Goal: Task Accomplishment & Management: Complete application form

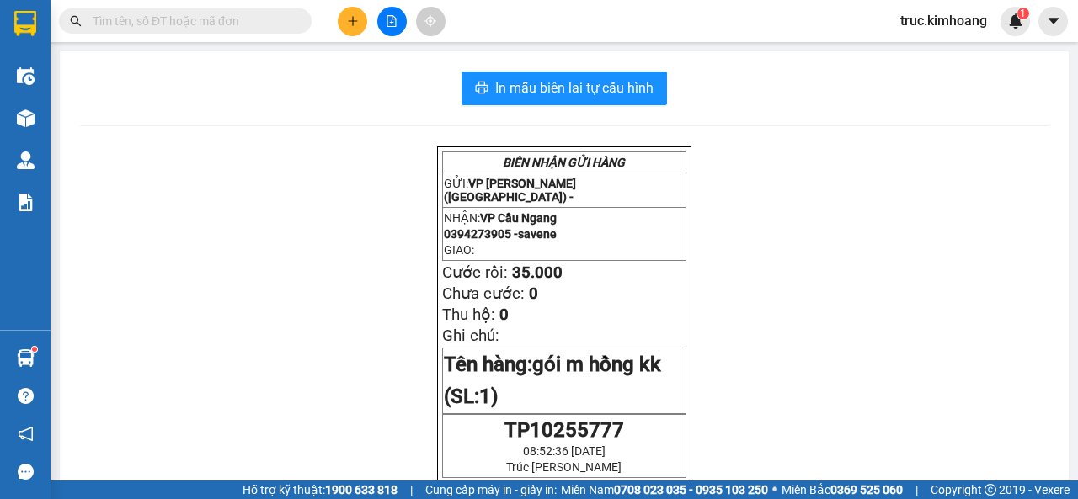
scroll to position [331, 0]
click at [355, 25] on icon "plus" at bounding box center [353, 21] width 12 height 12
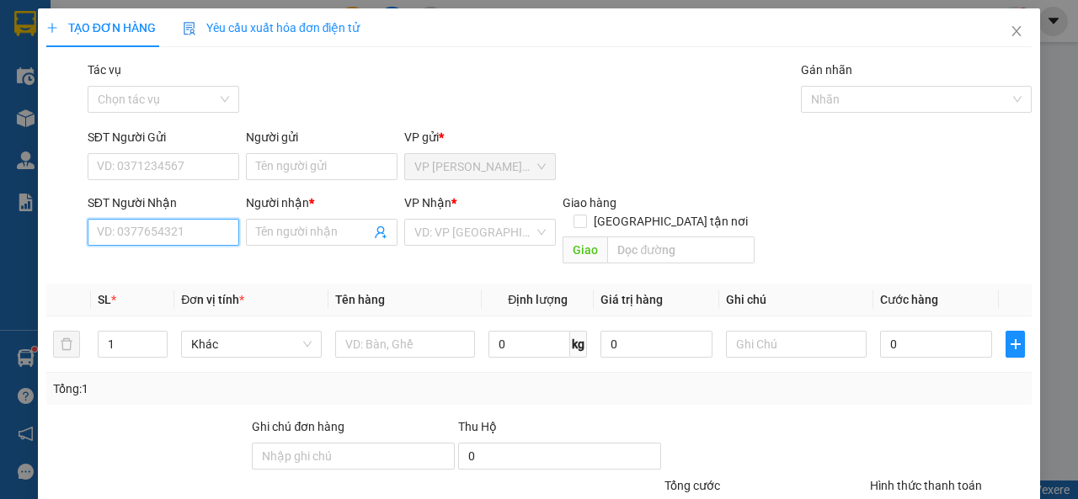
click at [147, 233] on input "SĐT Người Nhận" at bounding box center [164, 232] width 152 height 27
click at [178, 268] on div "0368103315 - THIỆN" at bounding box center [162, 266] width 130 height 19
type input "0368103315"
type input "THIỆN"
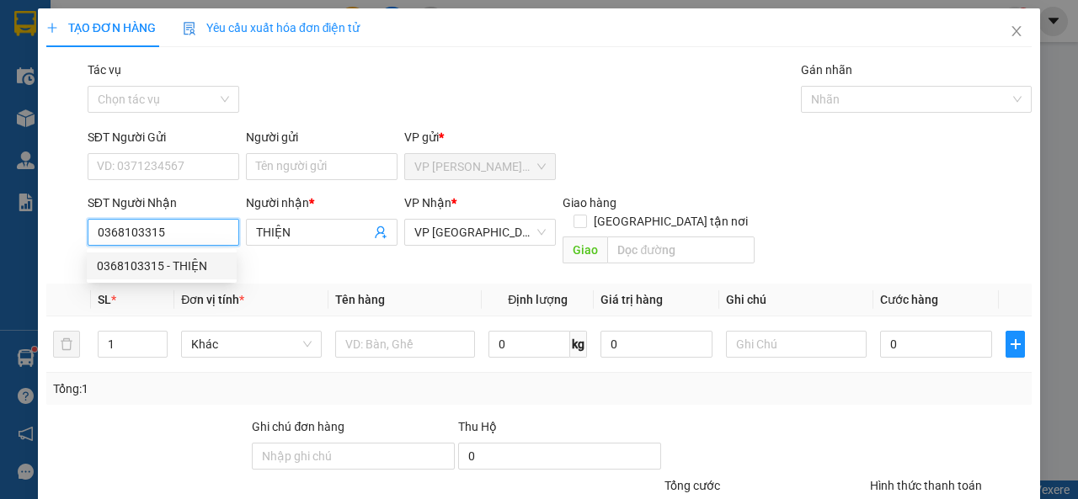
type input "40.000"
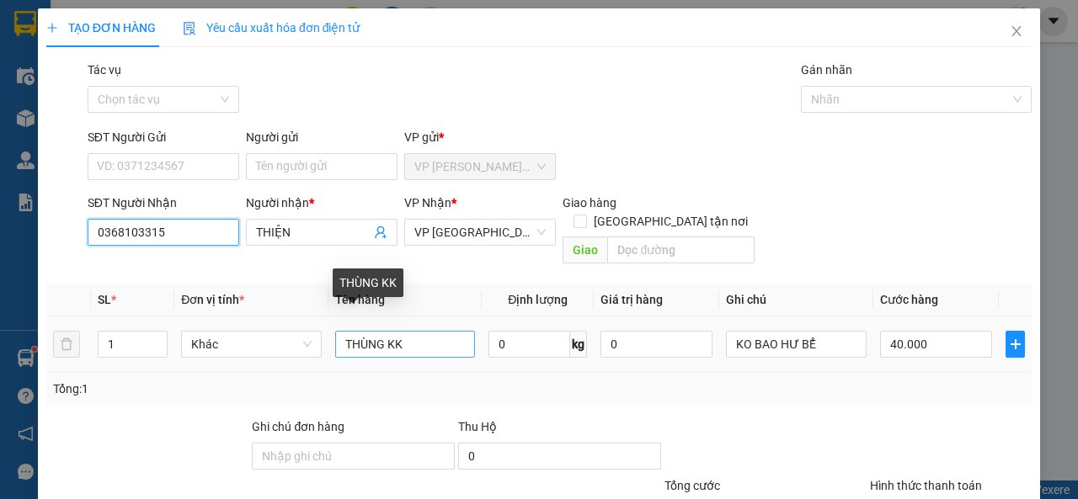
type input "0368103315"
click at [382, 331] on input "THÙNG KK" at bounding box center [405, 344] width 141 height 27
click at [379, 331] on input "THÙNGMÚT KK" at bounding box center [405, 344] width 141 height 27
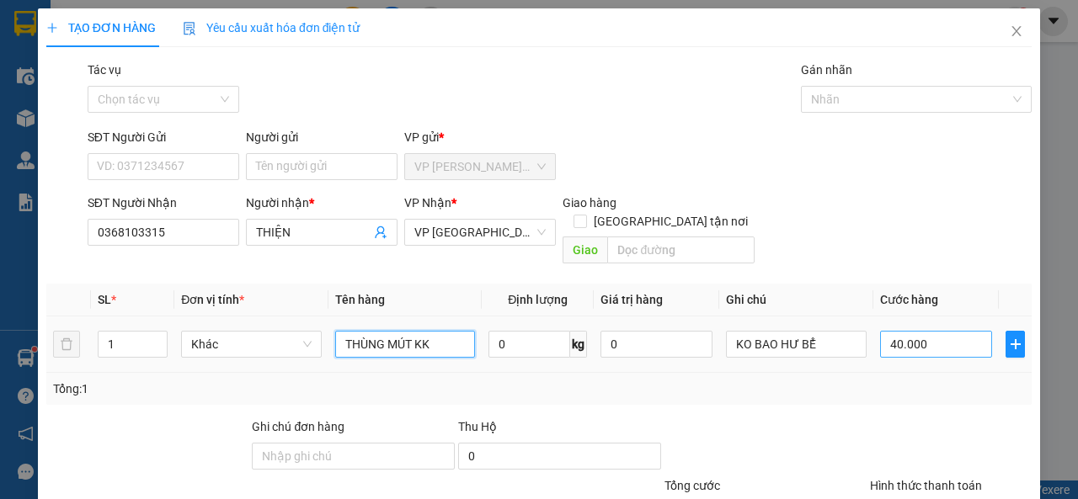
type input "THÙNG MÚT KK"
click at [903, 331] on input "40.000" at bounding box center [936, 344] width 112 height 27
type input "7"
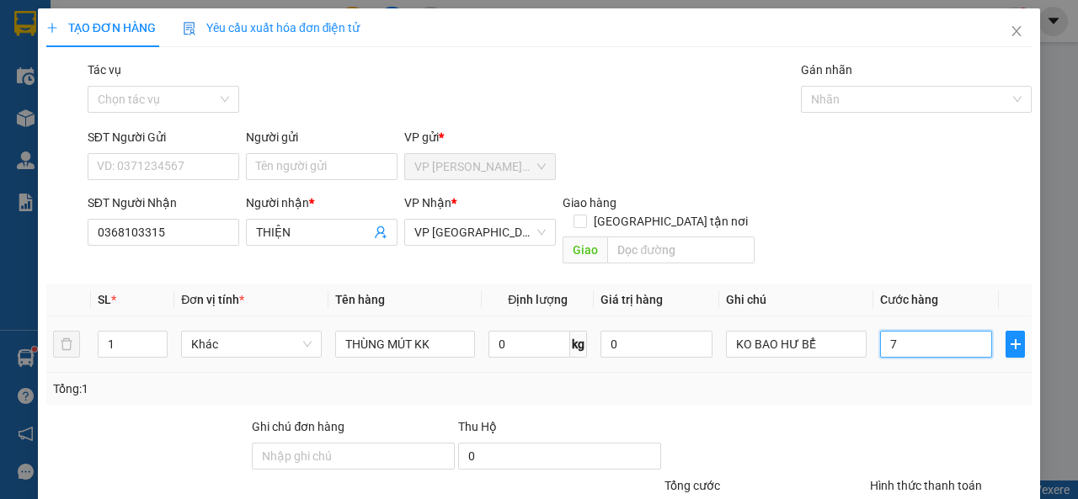
type input "70"
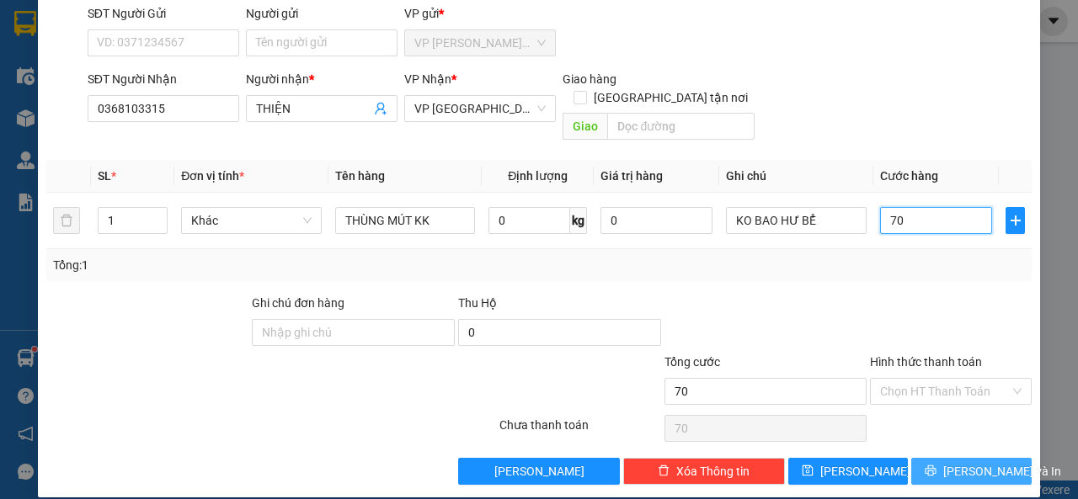
type input "70"
type input "70.000"
click at [974, 462] on span "[PERSON_NAME] và In" at bounding box center [1002, 471] width 118 height 19
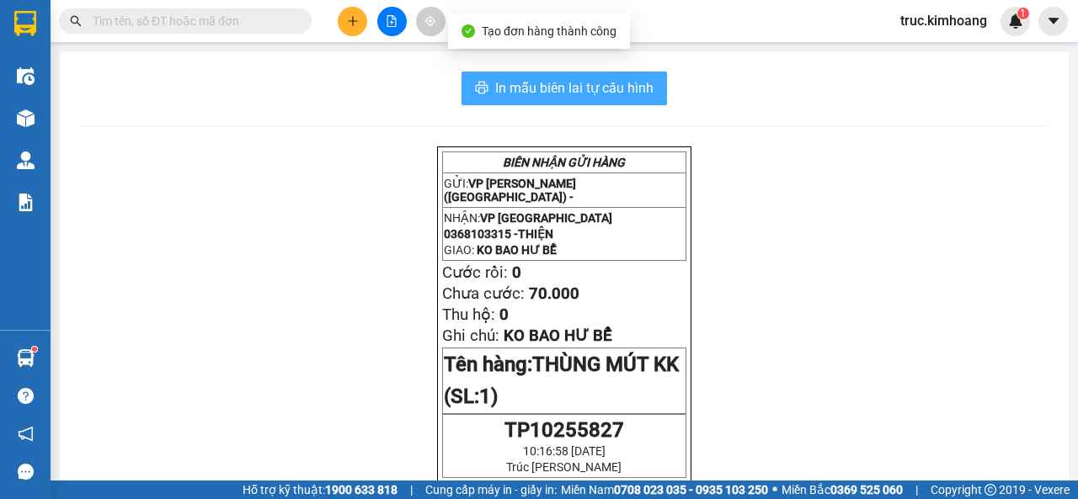
click at [601, 83] on span "In mẫu biên lai tự cấu hình" at bounding box center [574, 87] width 158 height 21
click at [591, 80] on span "In mẫu biên lai tự cấu hình" at bounding box center [574, 87] width 158 height 21
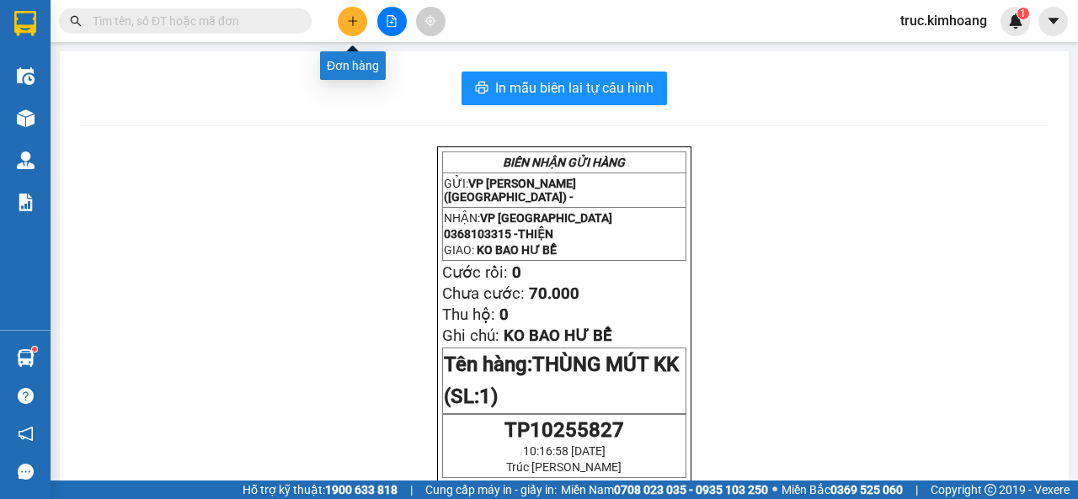
click at [355, 30] on button at bounding box center [352, 21] width 29 height 29
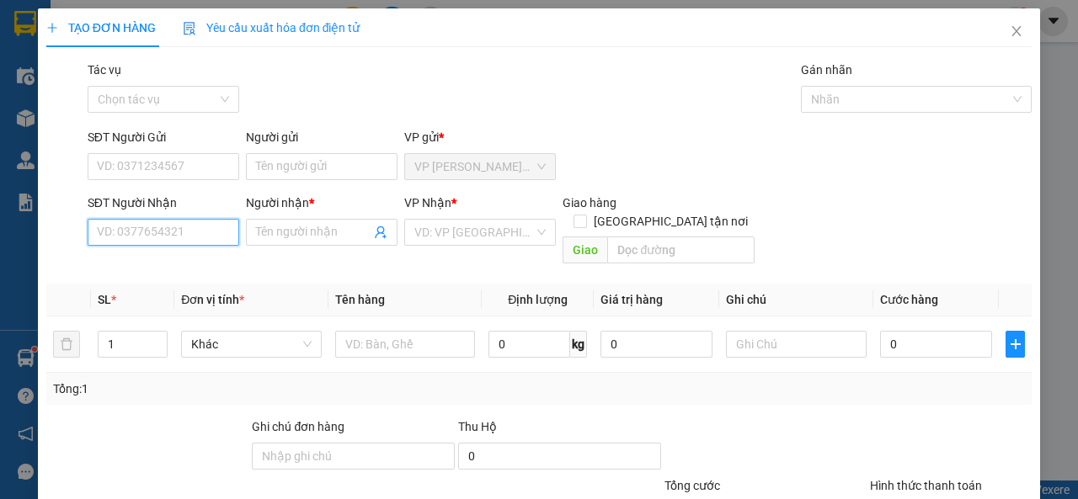
click at [193, 236] on input "SĐT Người Nhận" at bounding box center [164, 232] width 152 height 27
click at [161, 273] on div "0358785291 - CÓ" at bounding box center [162, 266] width 130 height 19
type input "0358785291"
type input "CÓ"
type input "CỔ CHIÊN"
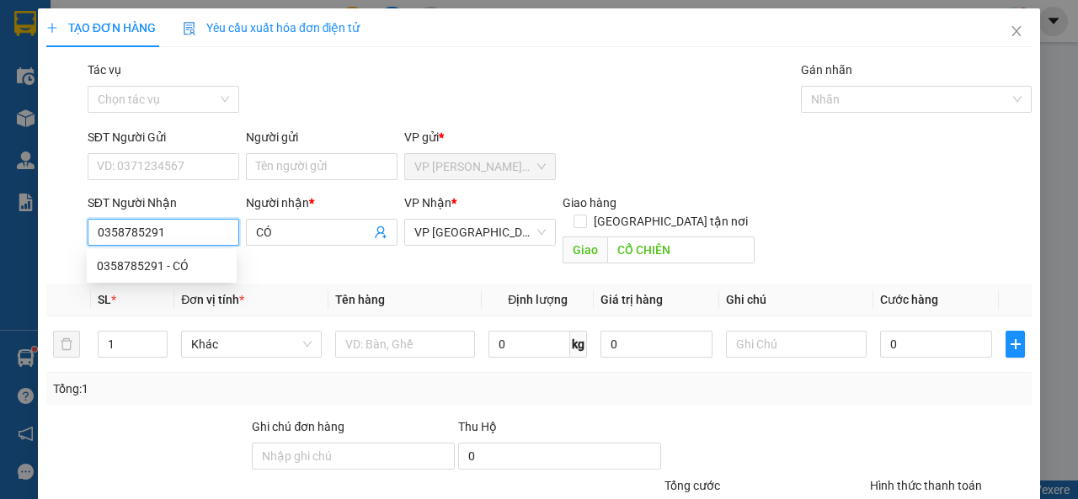
type input "40.000"
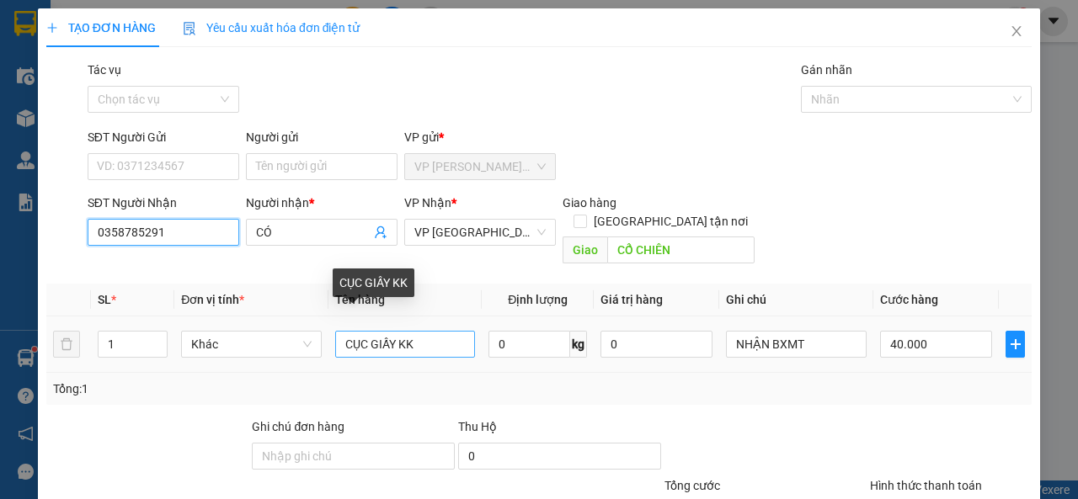
type input "0358785291"
click at [392, 331] on input "CỤC GIẤY KK" at bounding box center [405, 344] width 141 height 27
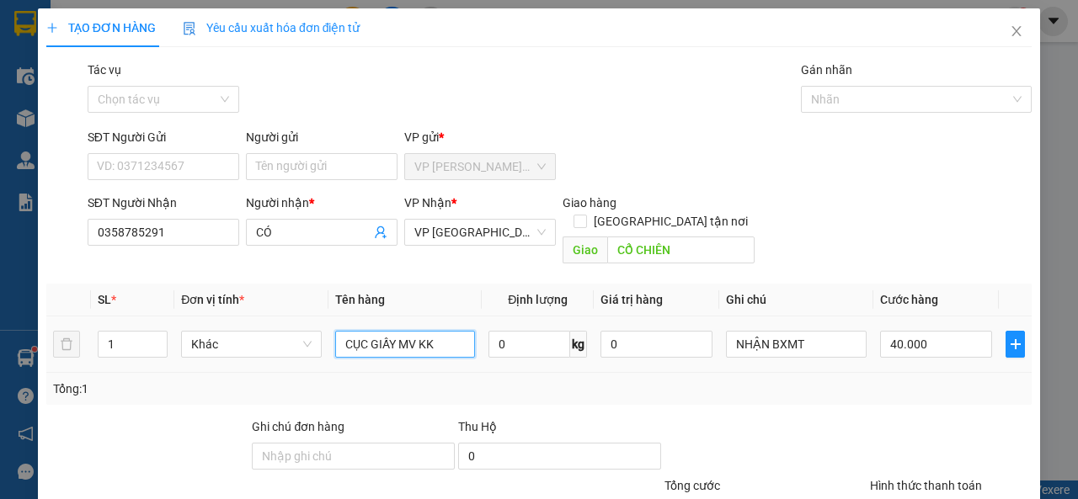
scroll to position [124, 0]
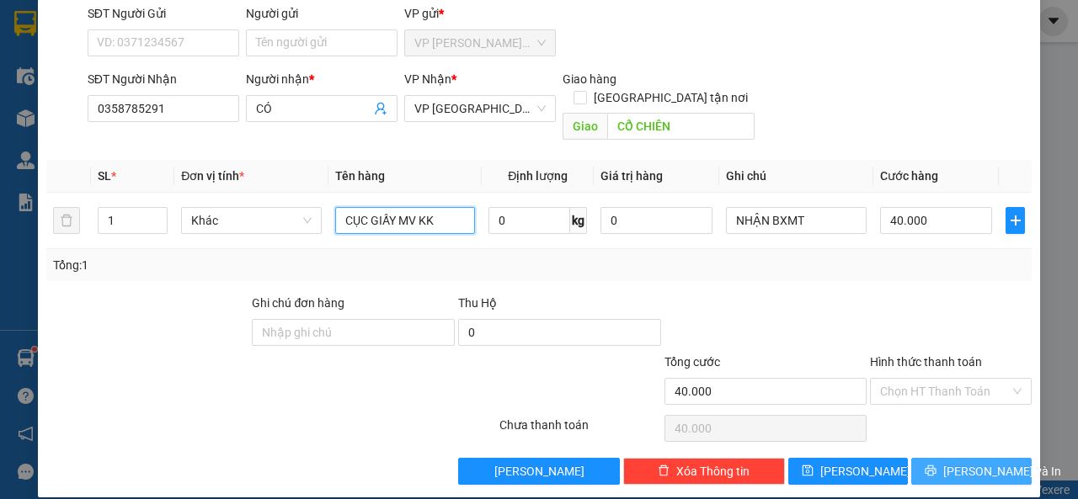
type input "CỤC GIẤY MV KK"
drag, startPoint x: 966, startPoint y: 450, endPoint x: 962, endPoint y: 405, distance: 44.8
click at [967, 462] on span "[PERSON_NAME] và In" at bounding box center [1002, 471] width 118 height 19
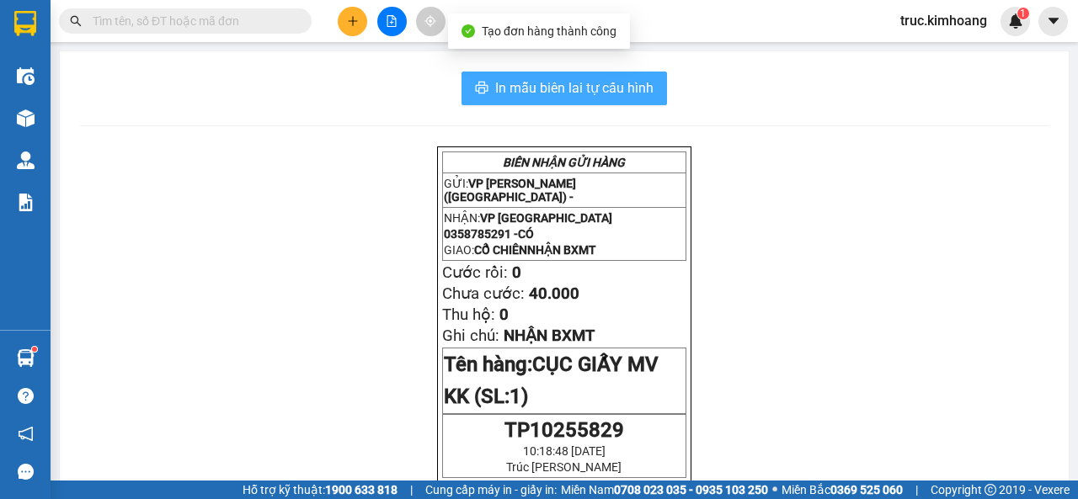
click at [611, 89] on span "In mẫu biên lai tự cấu hình" at bounding box center [574, 87] width 158 height 21
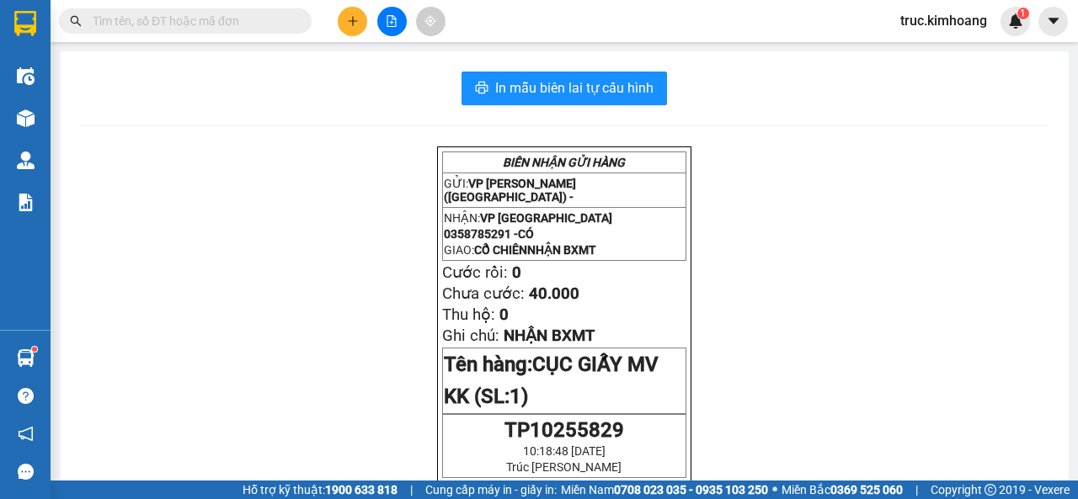
click at [251, 21] on input "text" at bounding box center [192, 21] width 199 height 19
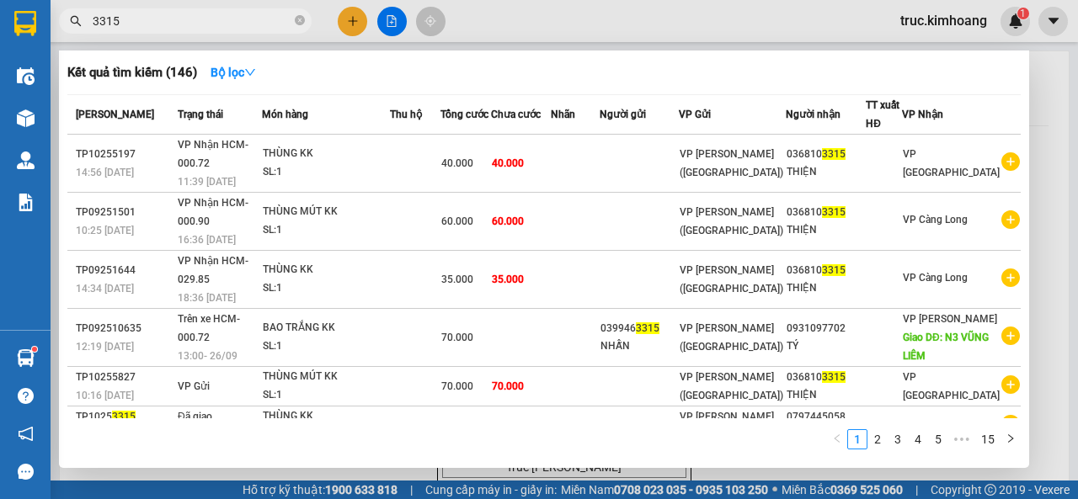
click at [94, 19] on input "3315" at bounding box center [192, 21] width 199 height 19
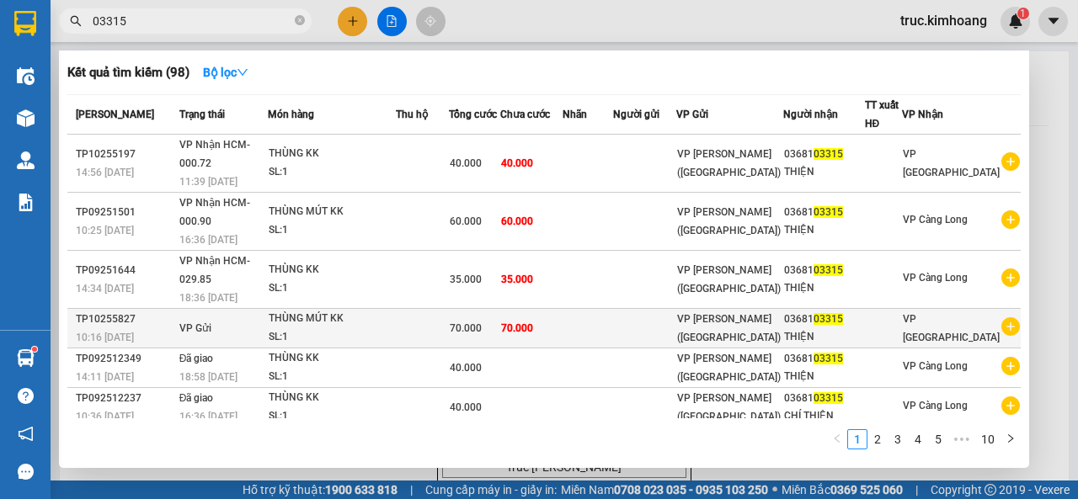
type input "03315"
click at [345, 310] on div "THÙNG MÚT KK" at bounding box center [332, 319] width 126 height 19
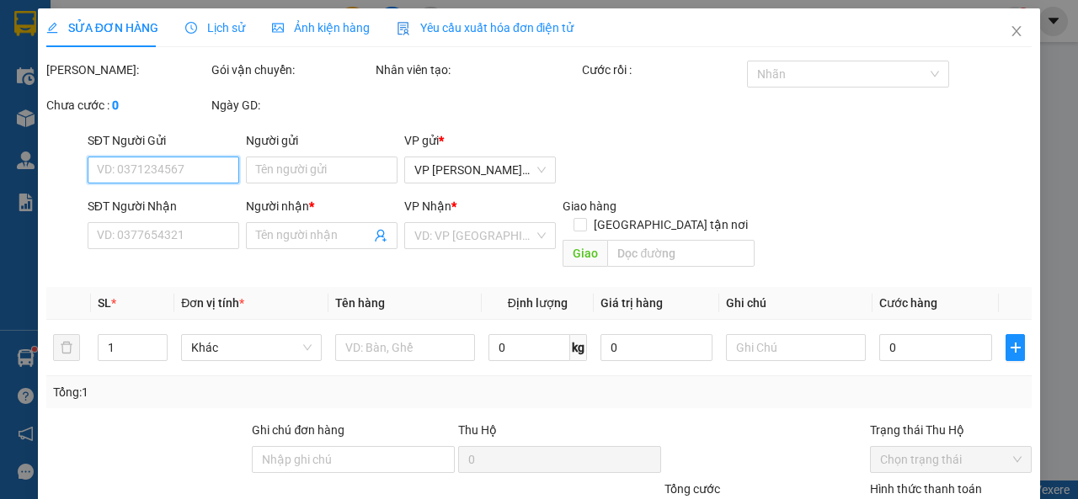
type input "0368103315"
type input "THIỆN"
type input "70.000"
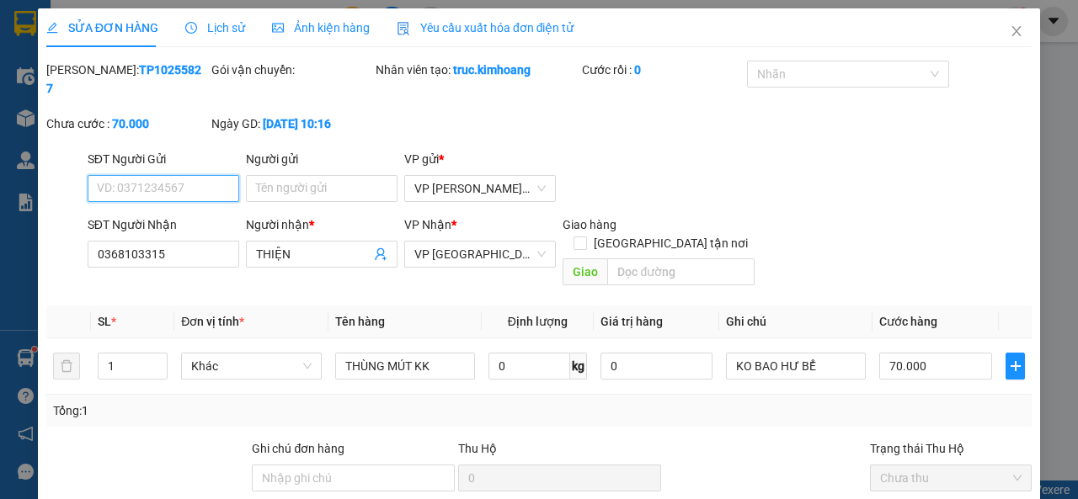
scroll to position [127, 0]
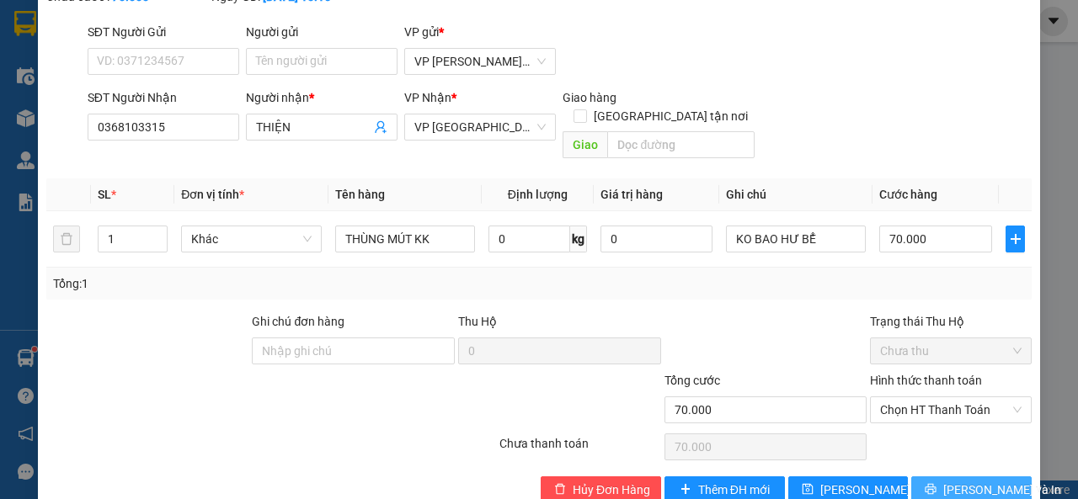
click at [942, 477] on button "[PERSON_NAME] và In" at bounding box center [971, 490] width 120 height 27
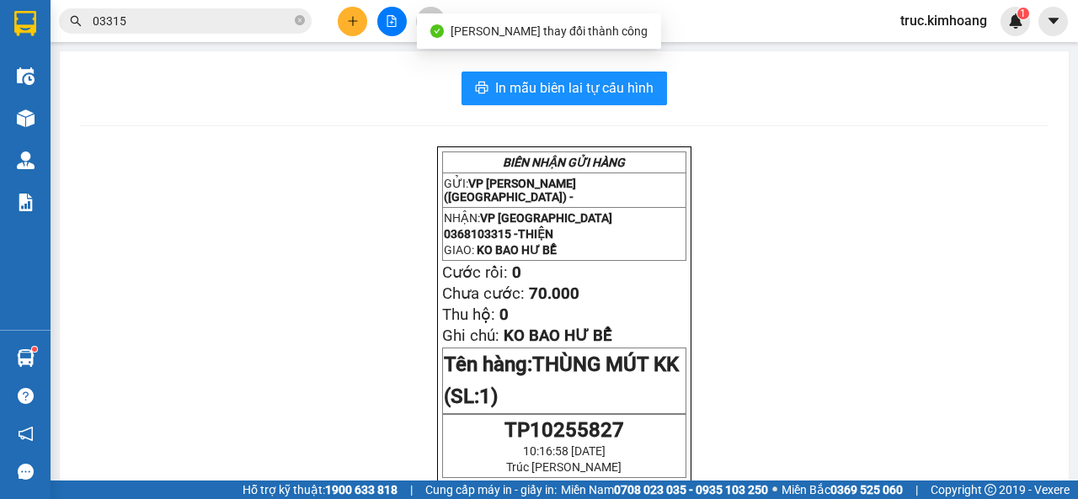
scroll to position [84, 0]
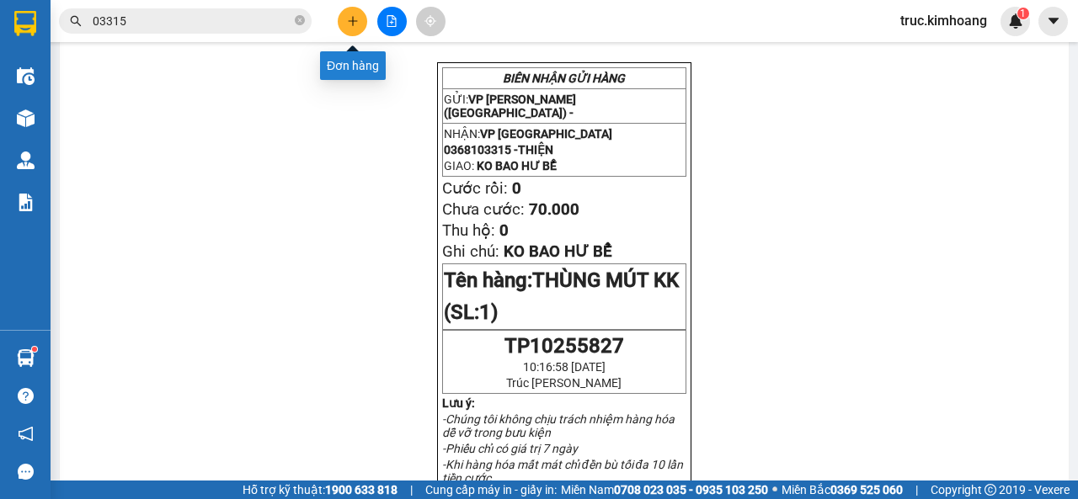
click at [343, 11] on button at bounding box center [352, 21] width 29 height 29
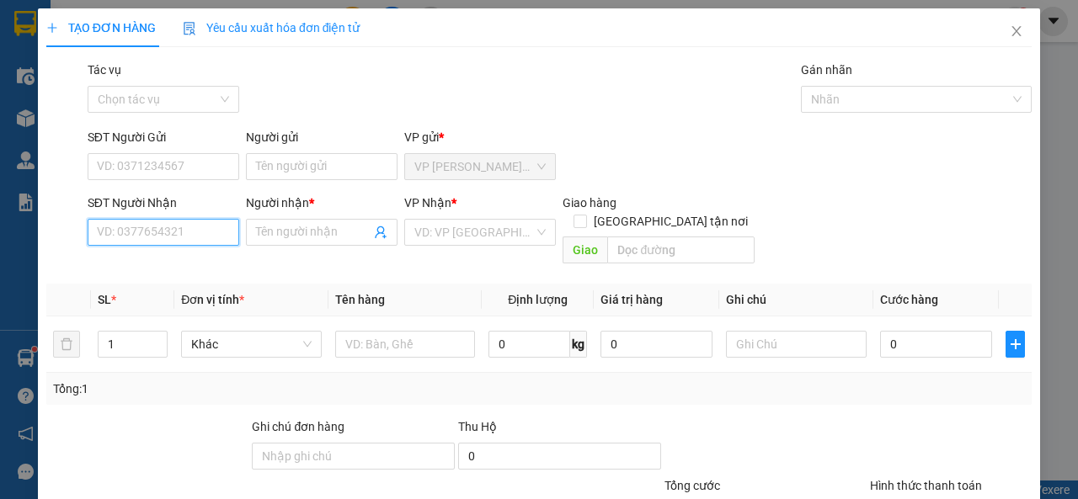
click at [130, 232] on input "SĐT Người Nhận" at bounding box center [164, 232] width 152 height 27
click at [176, 267] on div "0917254123 - THI" at bounding box center [162, 266] width 130 height 19
type input "0917254123"
type input "THI"
type input "90.000"
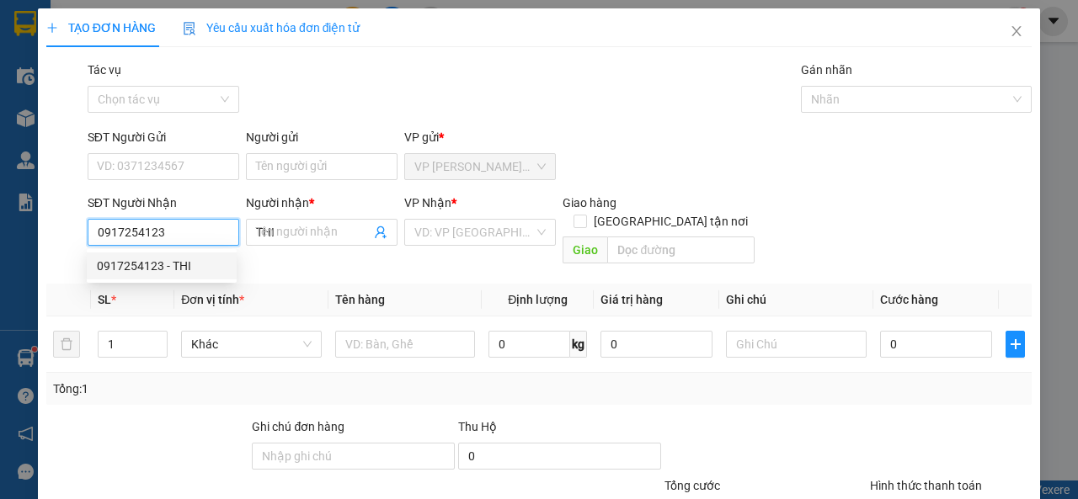
type input "90.000"
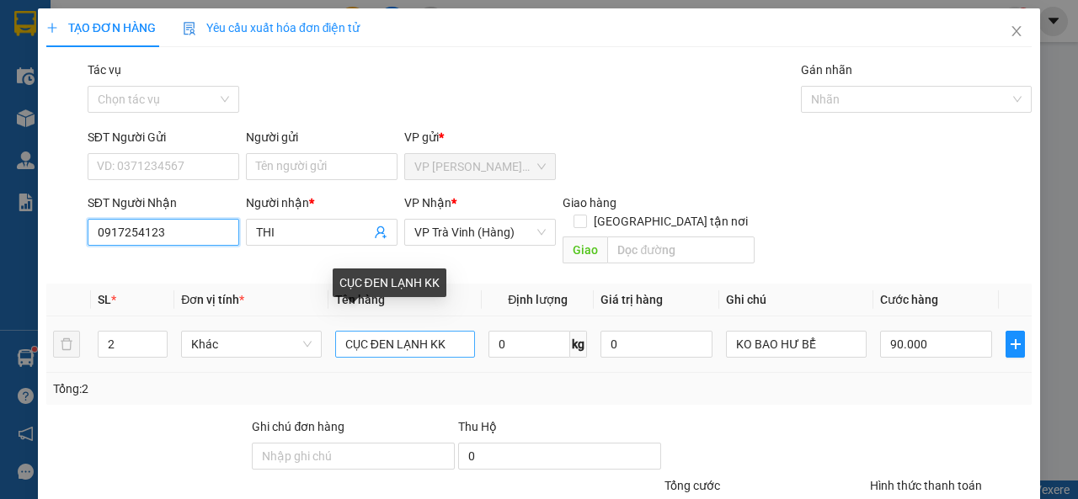
type input "0917254123"
click at [426, 331] on input "CỤC ĐEN LẠNH KK" at bounding box center [405, 344] width 141 height 27
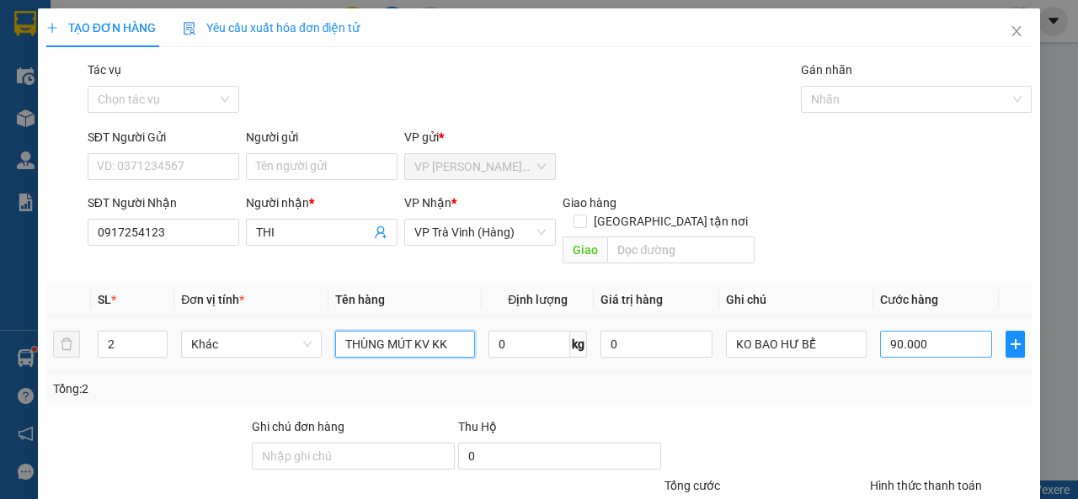
type input "THÙNG MÚT KV KK"
click at [912, 334] on input "90.000" at bounding box center [936, 344] width 112 height 27
type input "1"
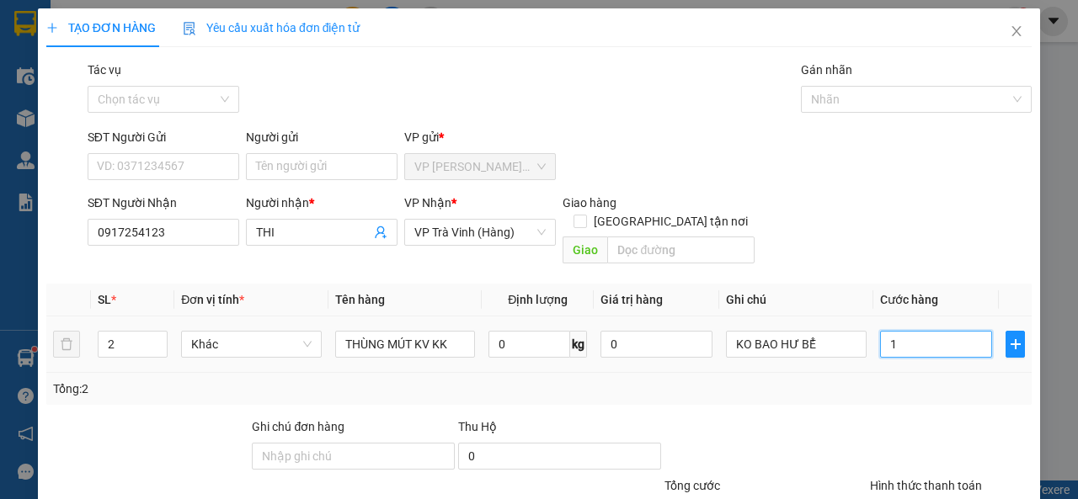
type input "11"
type input "110"
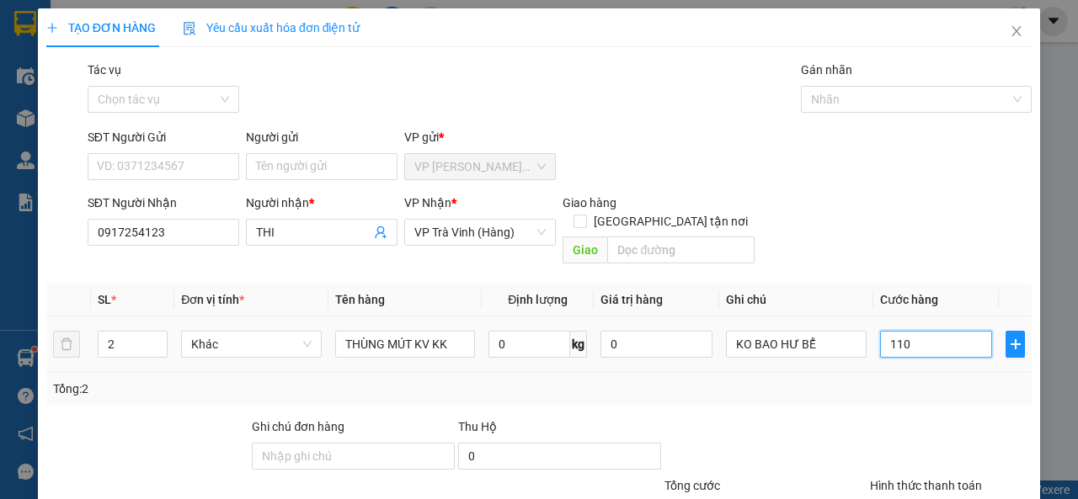
scroll to position [124, 0]
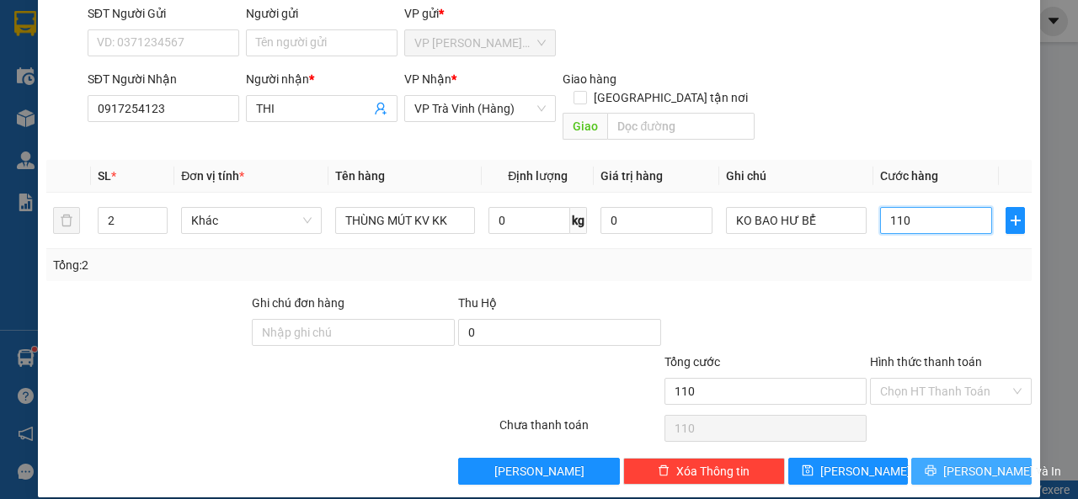
type input "110"
type input "110.000"
click at [953, 462] on span "[PERSON_NAME] và In" at bounding box center [1002, 471] width 118 height 19
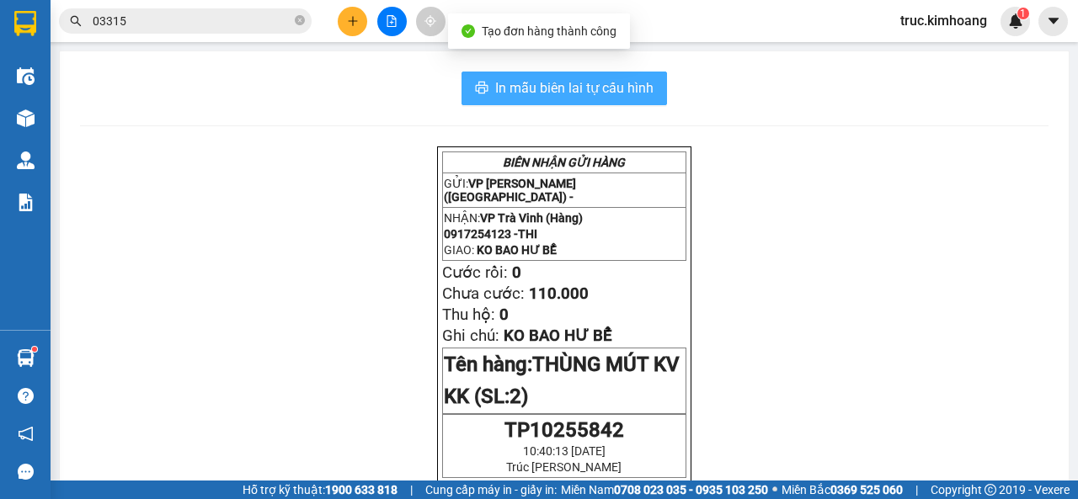
click at [622, 95] on span "In mẫu biên lai tự cấu hình" at bounding box center [574, 87] width 158 height 21
click at [520, 81] on span "In mẫu biên lai tự cấu hình" at bounding box center [574, 87] width 158 height 21
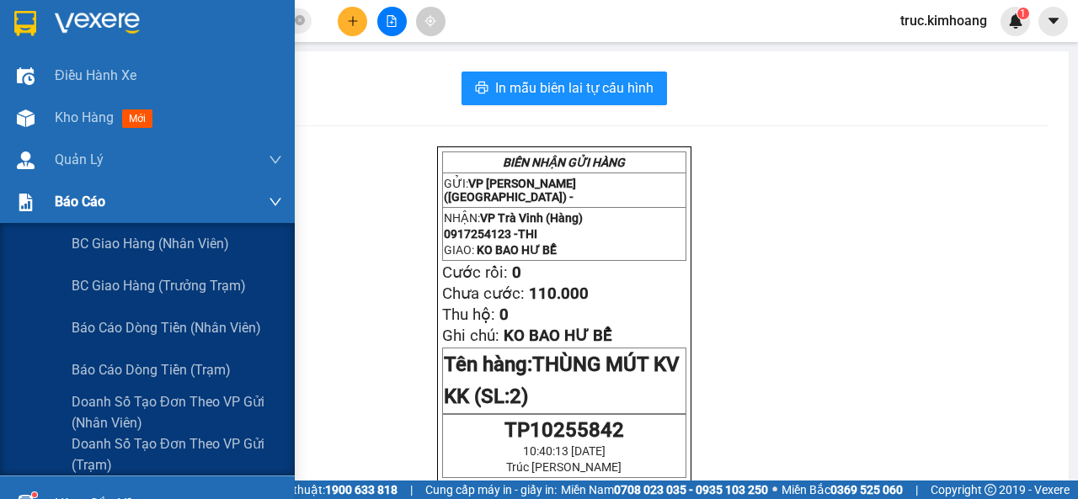
click at [46, 211] on div "Báo cáo" at bounding box center [147, 202] width 295 height 42
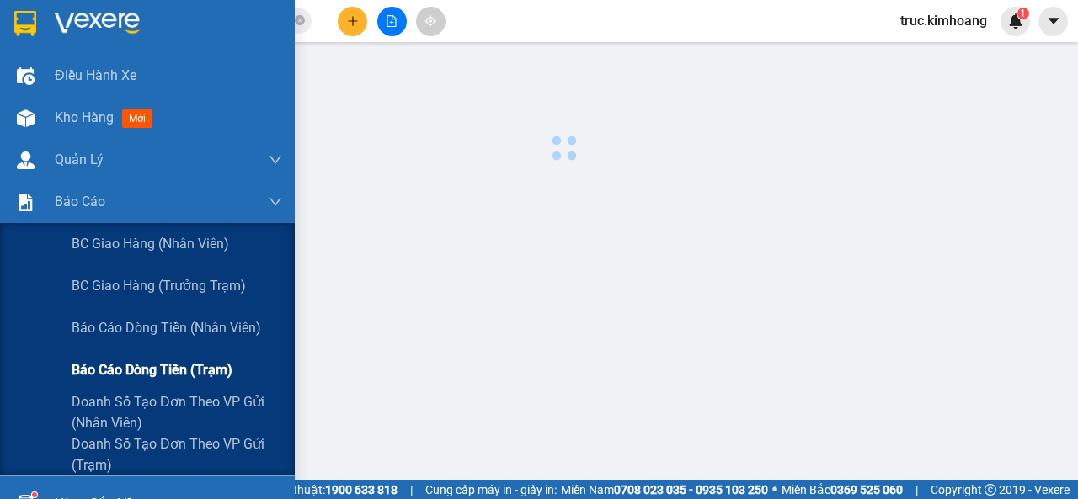
click at [208, 366] on span "Báo cáo dòng tiền (trạm)" at bounding box center [152, 370] width 161 height 21
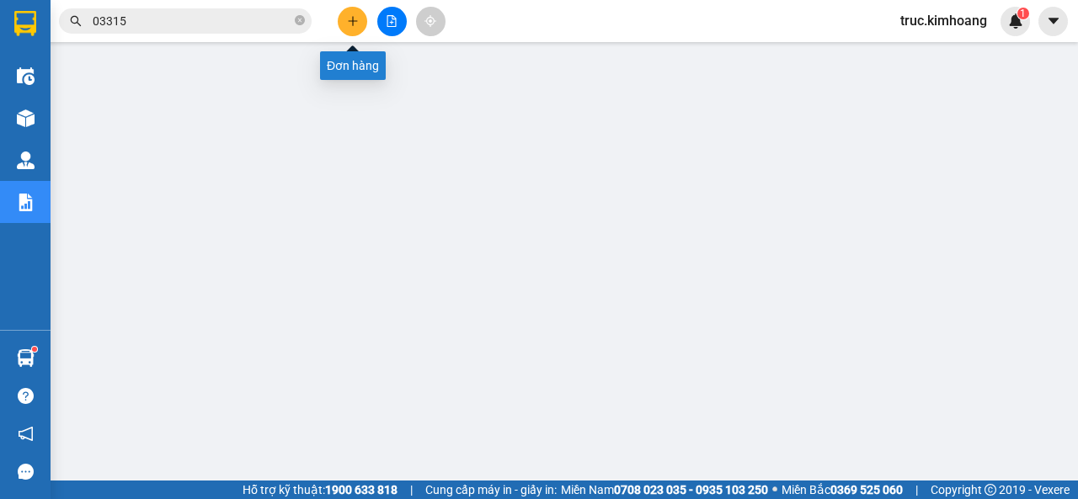
click at [350, 19] on icon "plus" at bounding box center [353, 21] width 12 height 12
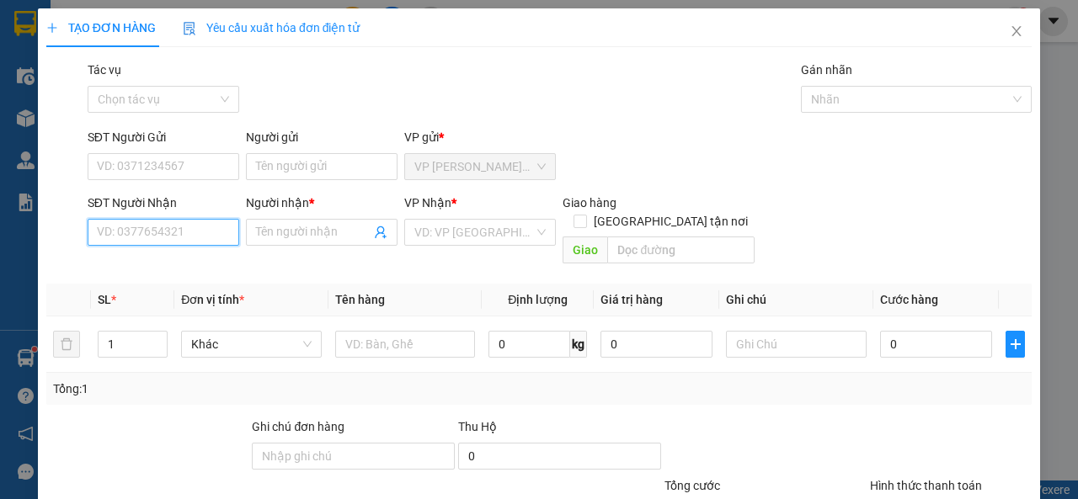
click at [130, 239] on input "SĐT Người Nhận" at bounding box center [164, 232] width 152 height 27
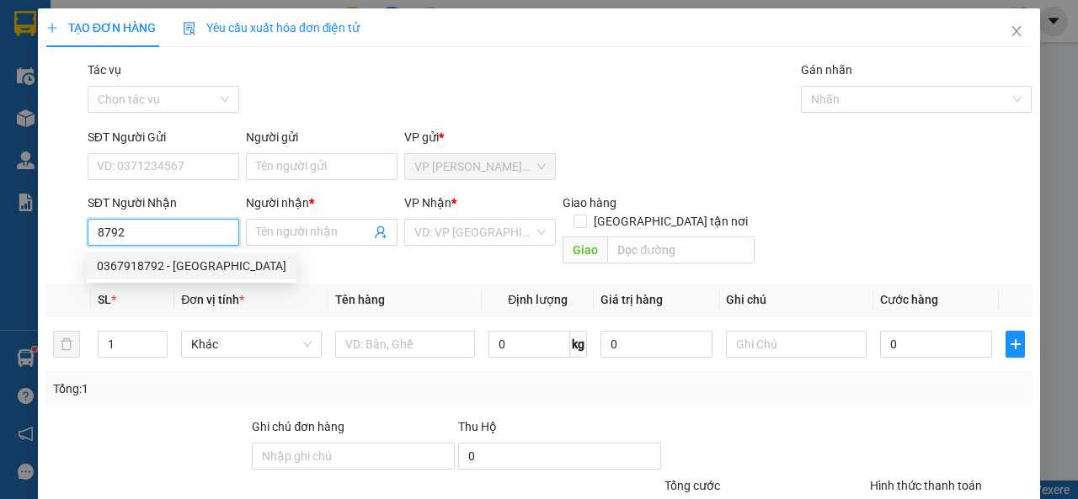
click at [185, 270] on div "0367918792 - [GEOGRAPHIC_DATA]" at bounding box center [192, 266] width 190 height 19
type input "0367918792"
type input "[PERSON_NAME]"
type input "70.000"
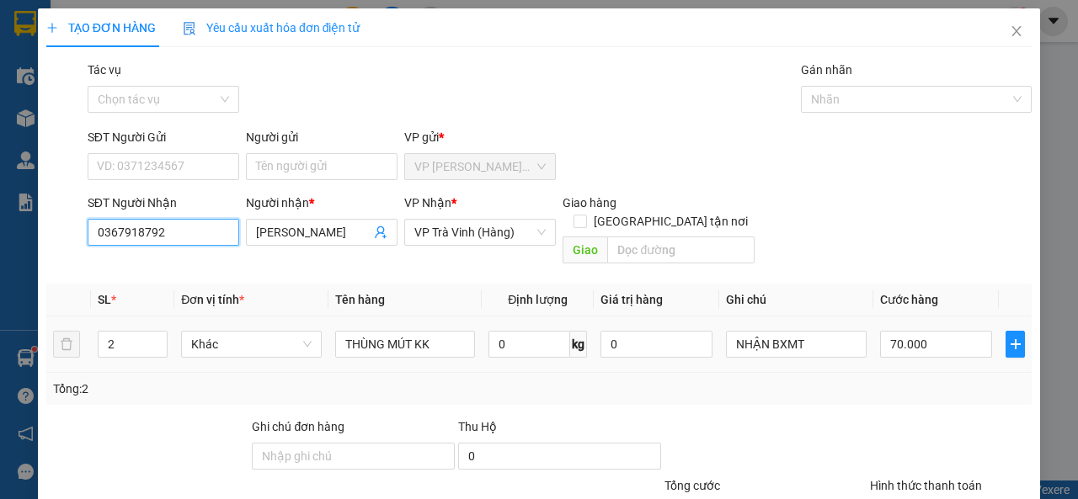
scroll to position [124, 0]
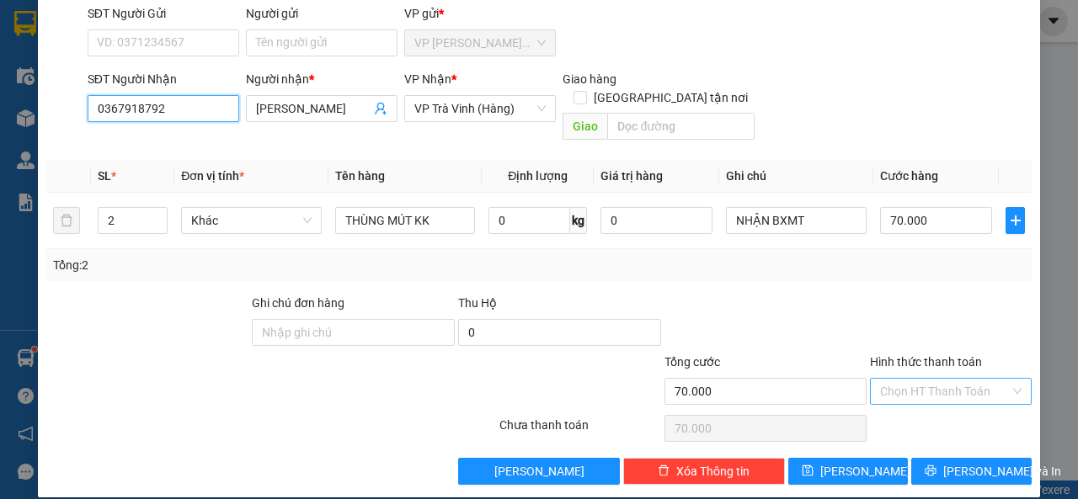
click at [919, 386] on div "Chọn HT Thanh Toán" at bounding box center [951, 391] width 162 height 27
type input "0367918792"
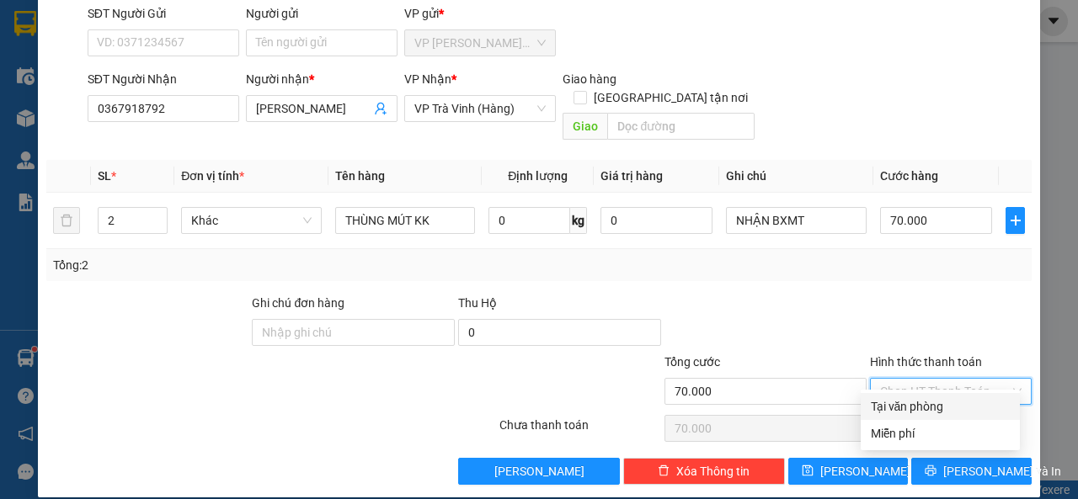
click at [914, 403] on div "Tại văn phòng" at bounding box center [940, 407] width 139 height 19
type input "0"
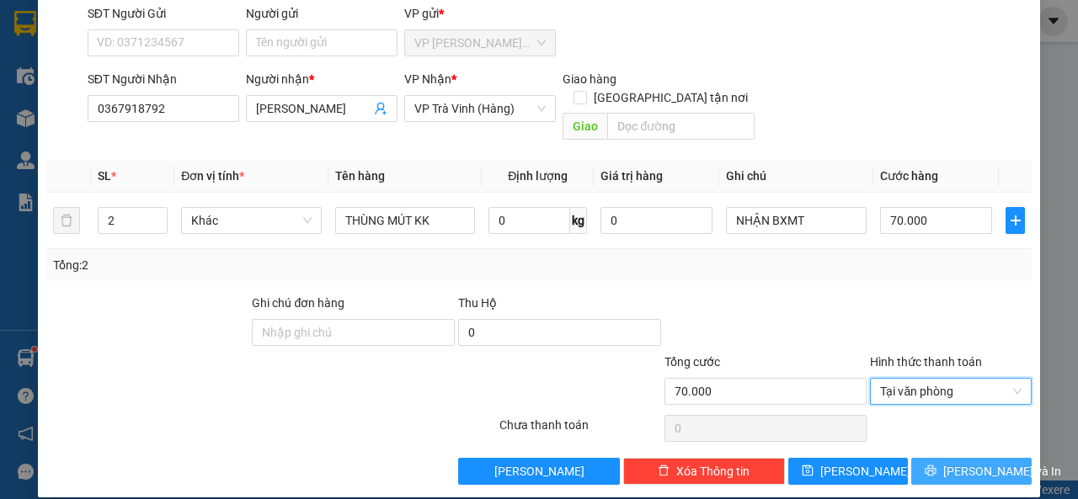
click at [937, 466] on icon "printer" at bounding box center [931, 471] width 11 height 11
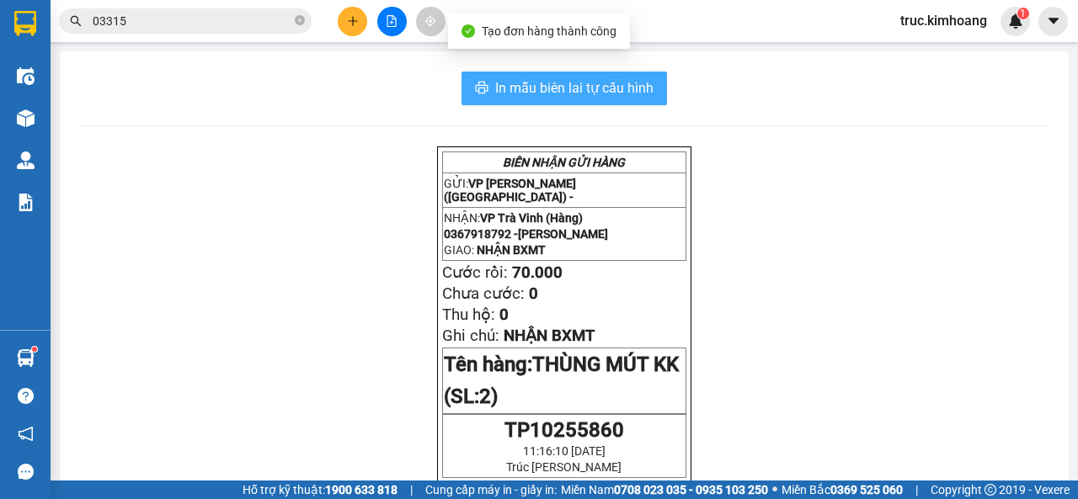
click at [550, 88] on span "In mẫu biên lai tự cấu hình" at bounding box center [574, 87] width 158 height 21
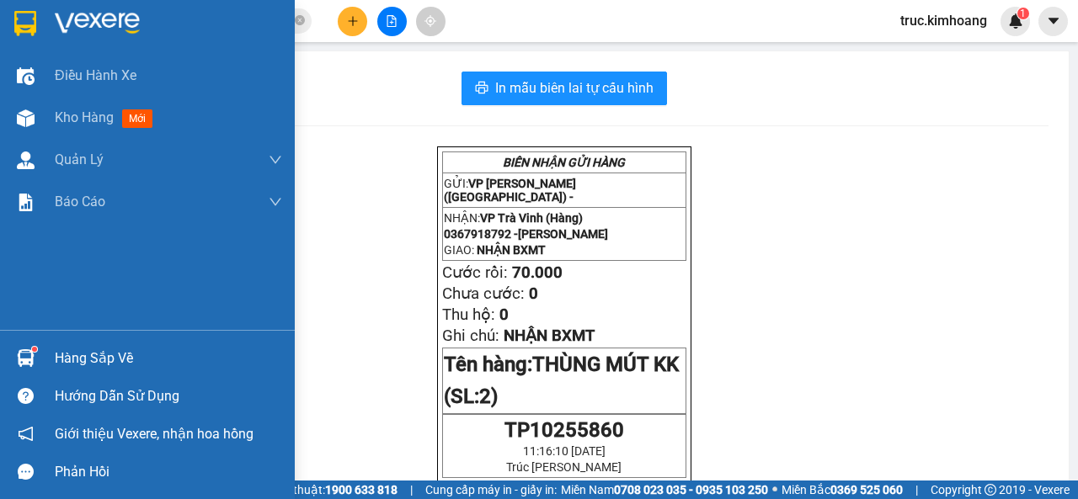
click at [120, 359] on div "Hàng sắp về" at bounding box center [168, 358] width 227 height 25
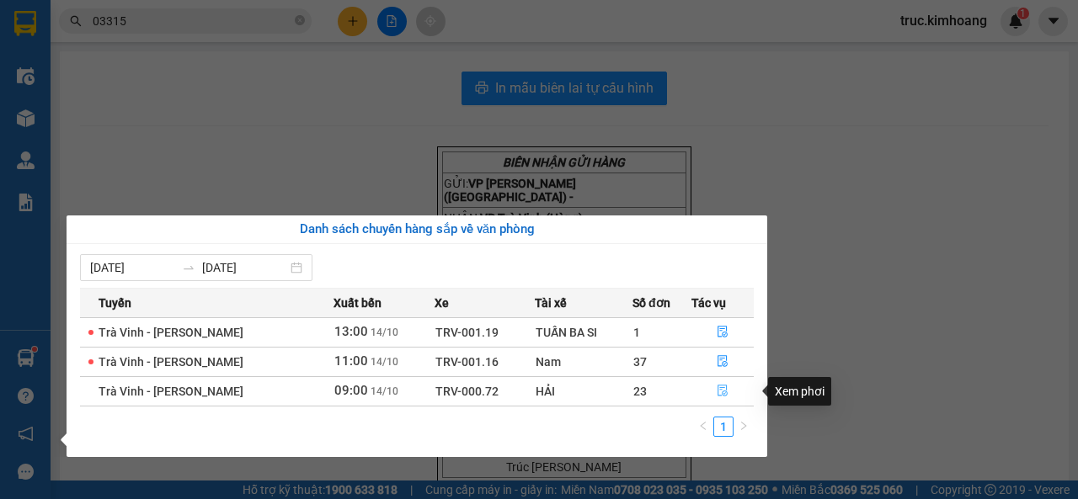
click at [727, 392] on icon "file-done" at bounding box center [723, 391] width 12 height 12
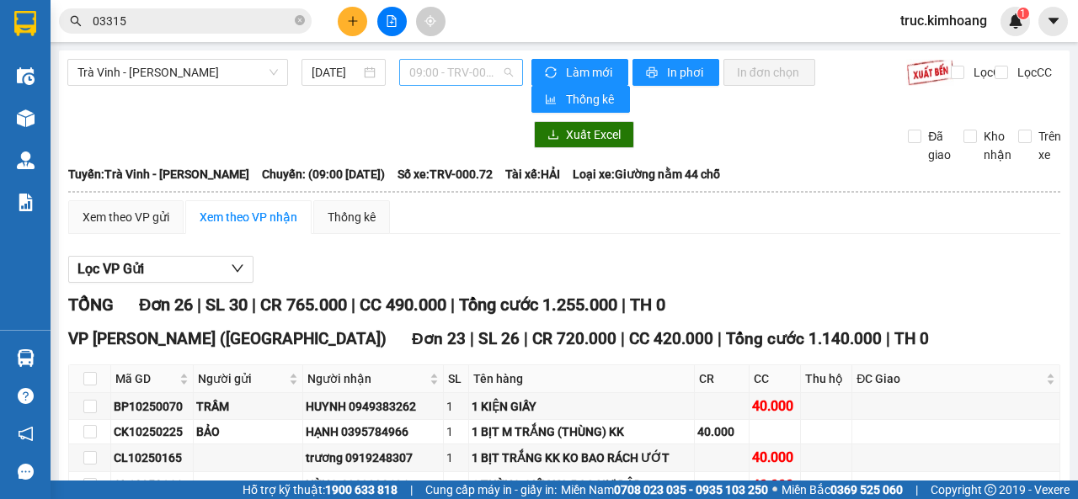
click at [505, 81] on span "09:00 - TRV-000.72" at bounding box center [460, 72] width 103 height 25
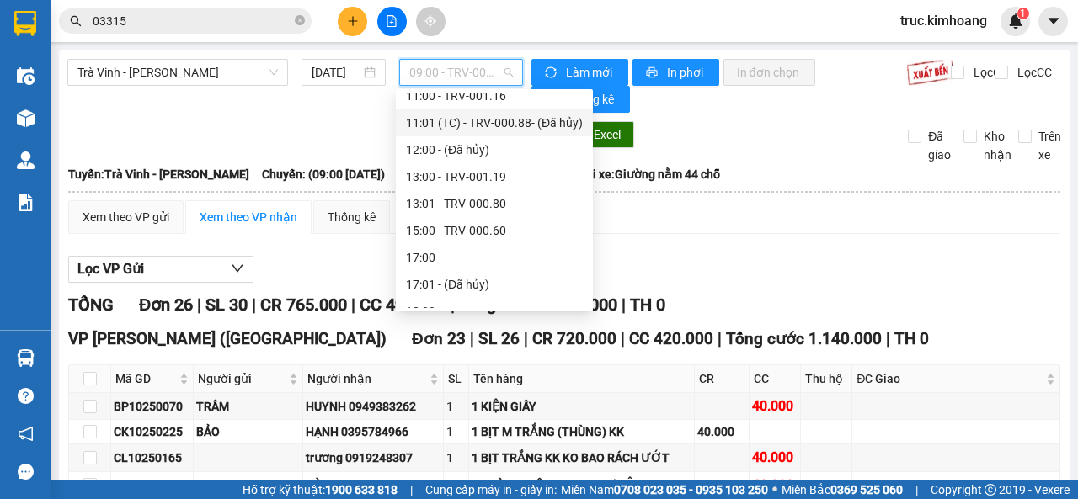
scroll to position [384, 0]
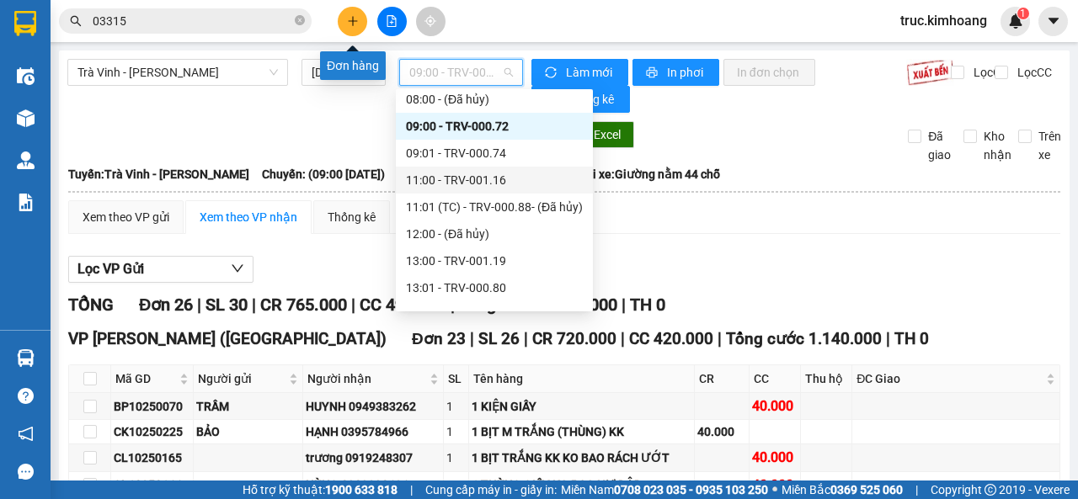
click at [339, 17] on button at bounding box center [352, 21] width 29 height 29
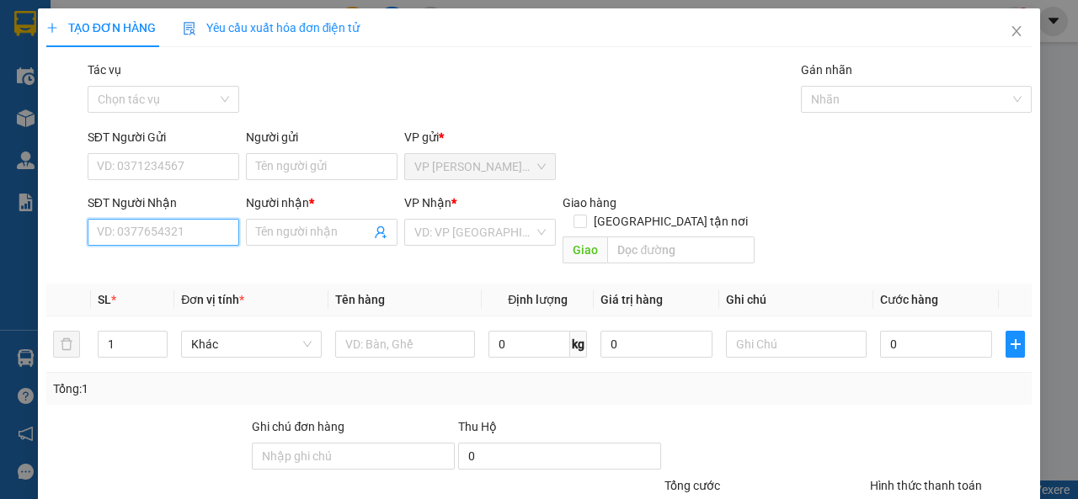
click at [164, 228] on input "SĐT Người Nhận" at bounding box center [164, 232] width 152 height 27
click at [199, 265] on div "0357419349 - HÙNG" at bounding box center [162, 266] width 130 height 19
type input "0357419349"
type input "HÙNG"
type input "60.000"
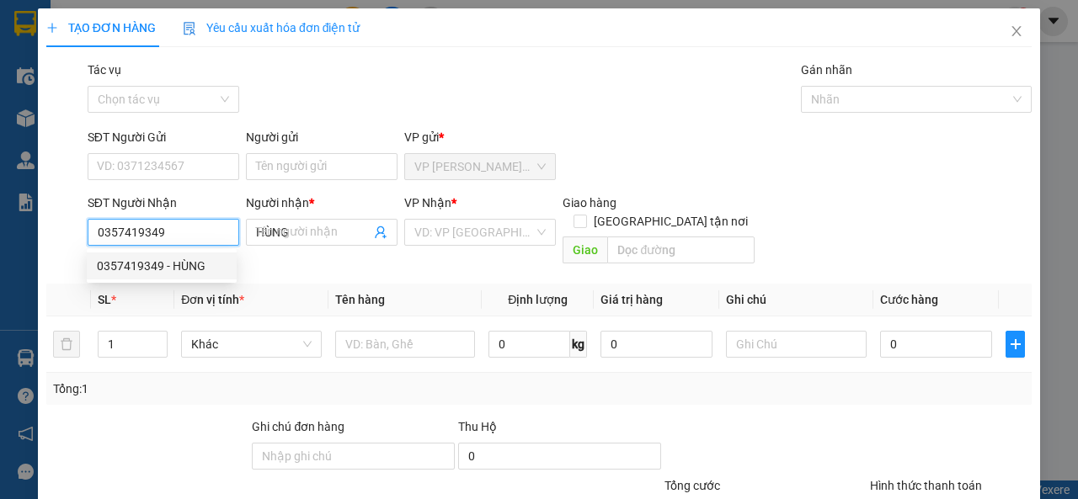
type input "60.000"
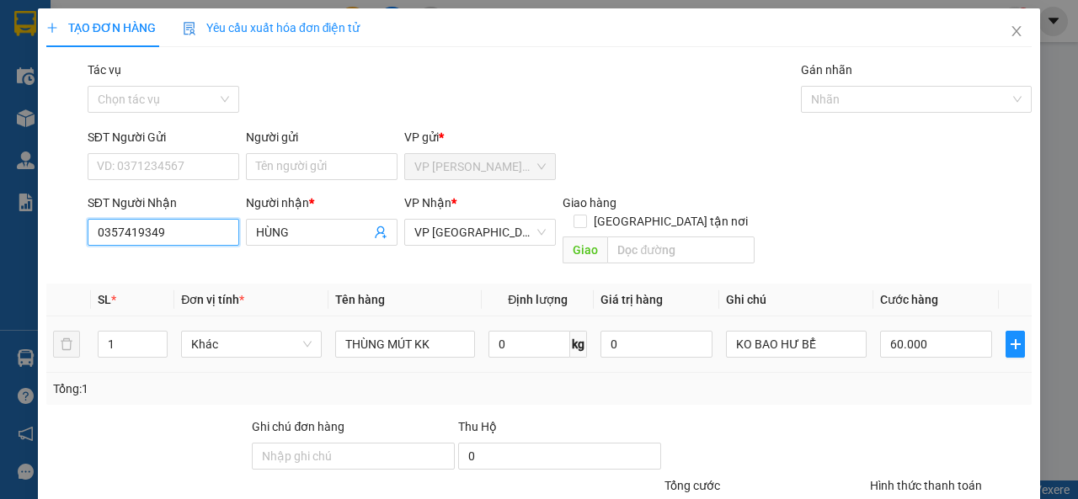
scroll to position [124, 0]
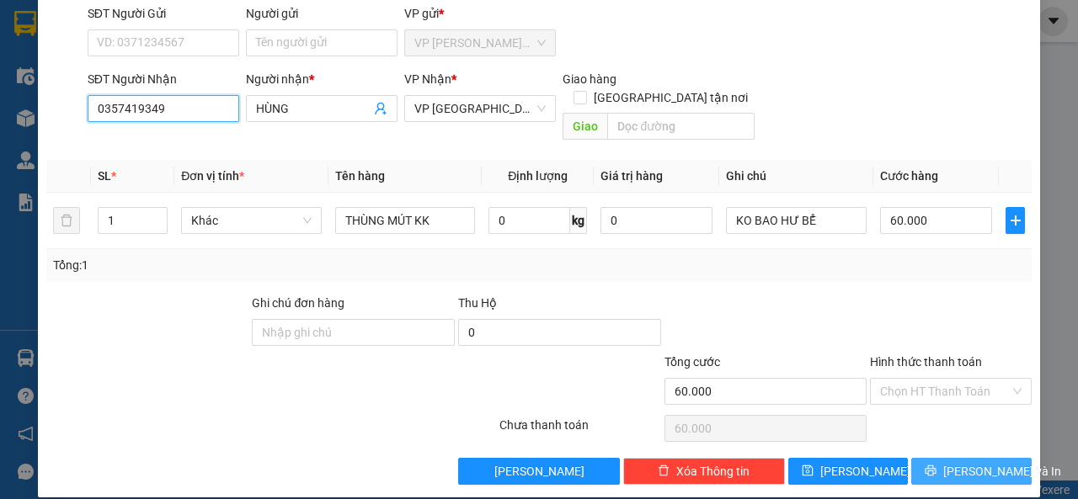
type input "0357419349"
click at [964, 462] on span "[PERSON_NAME] và In" at bounding box center [1002, 471] width 118 height 19
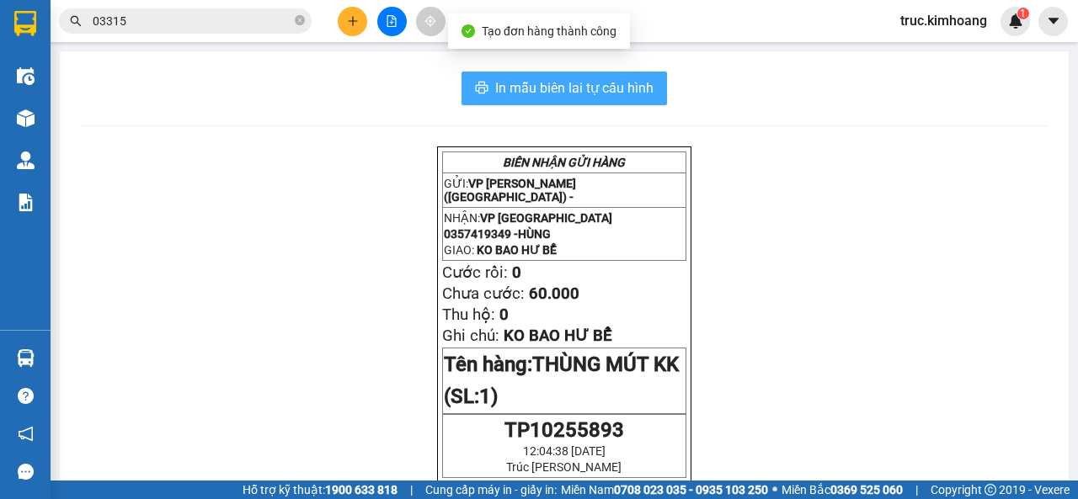
click at [610, 87] on span "In mẫu biên lai tự cấu hình" at bounding box center [574, 87] width 158 height 21
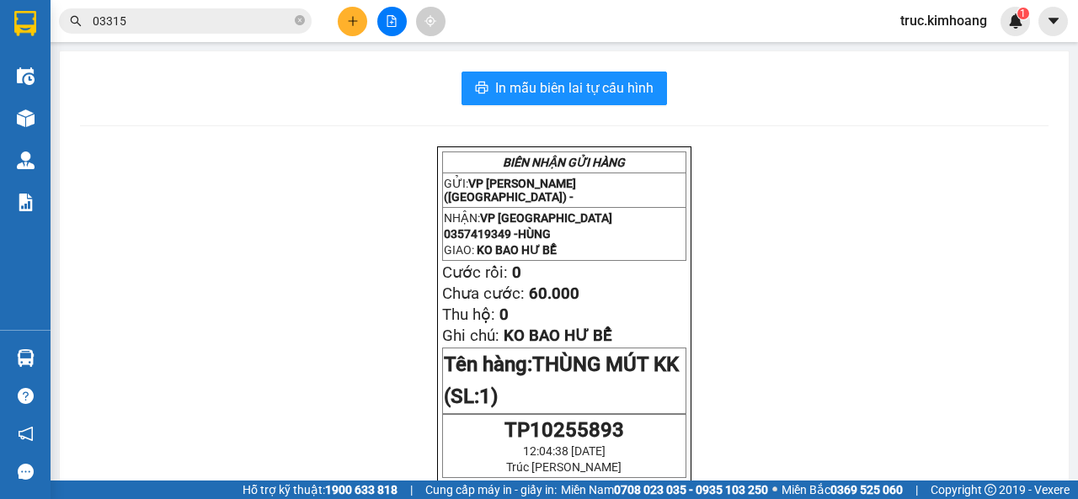
click at [347, 25] on icon "plus" at bounding box center [353, 21] width 12 height 12
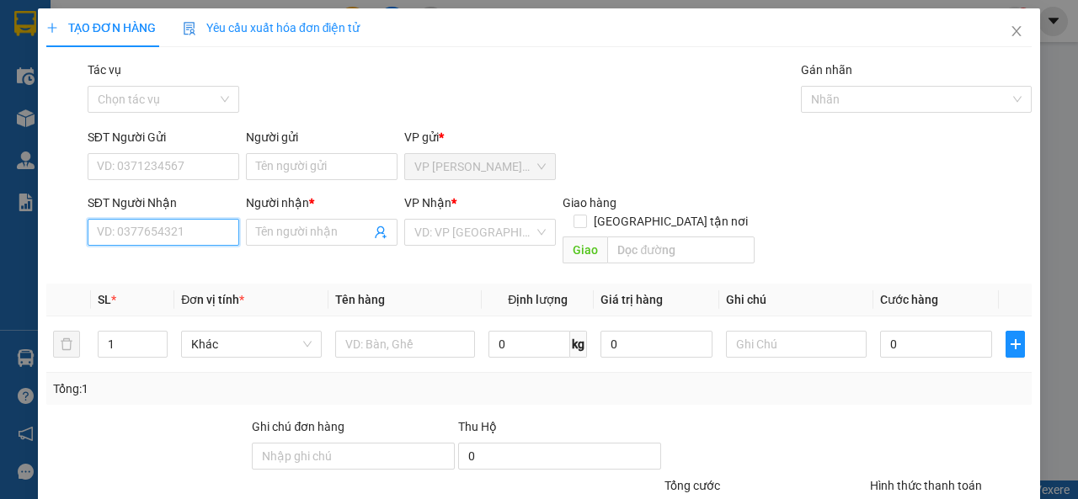
click at [158, 229] on input "SĐT Người Nhận" at bounding box center [164, 232] width 152 height 27
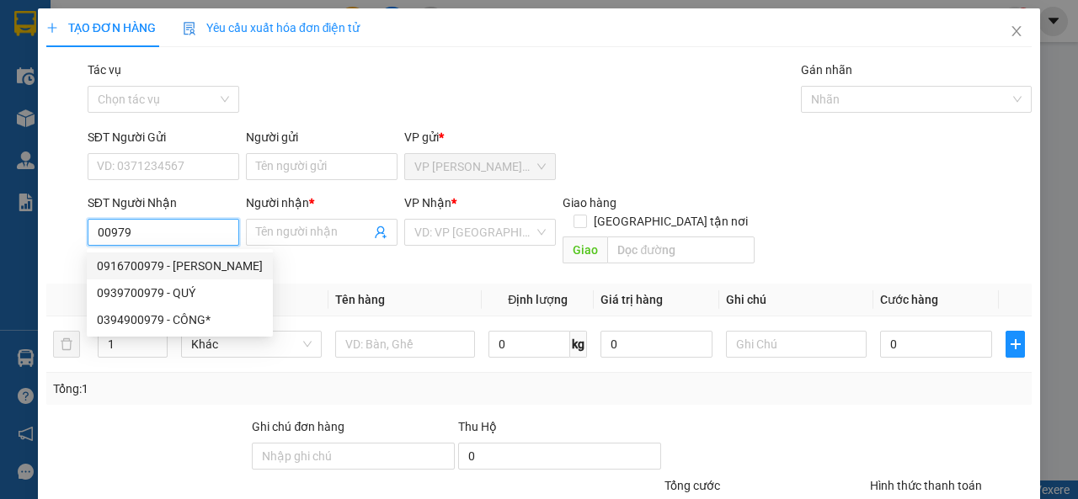
click at [207, 270] on div "0916700979 - [PERSON_NAME]" at bounding box center [180, 266] width 166 height 19
type input "0916700979"
type input "TRINH"
type input "CỔ CHIÊN"
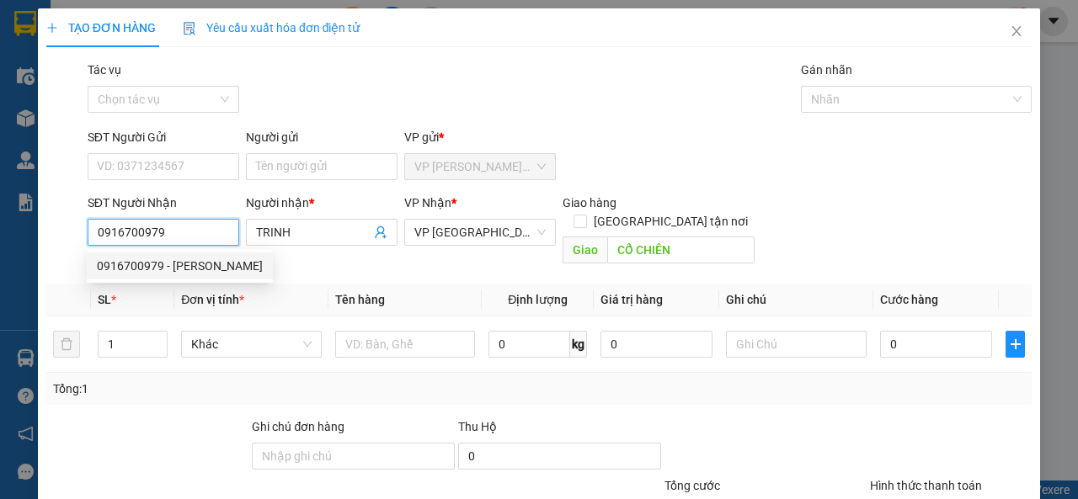
type input "50.000"
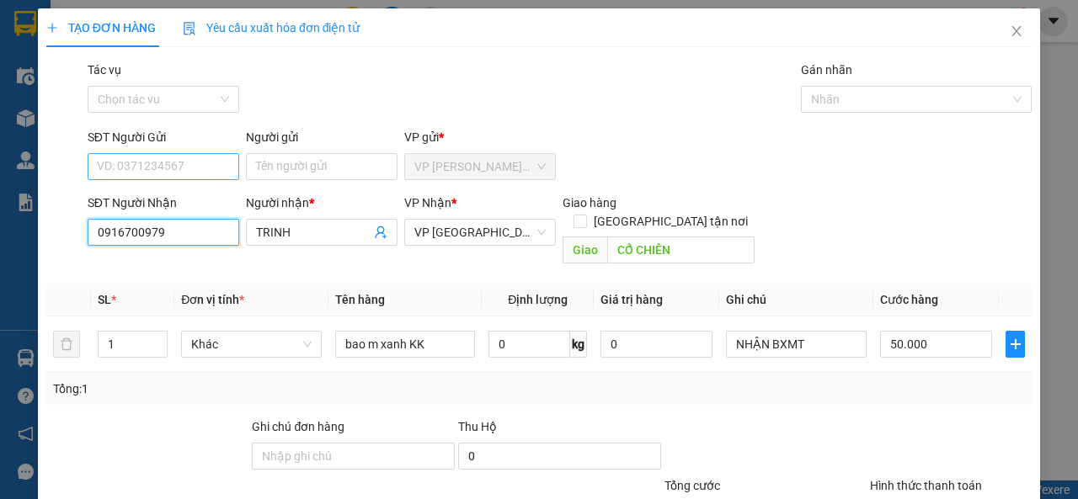
type input "0916700979"
click at [174, 164] on input "SĐT Người Gửi" at bounding box center [164, 166] width 152 height 27
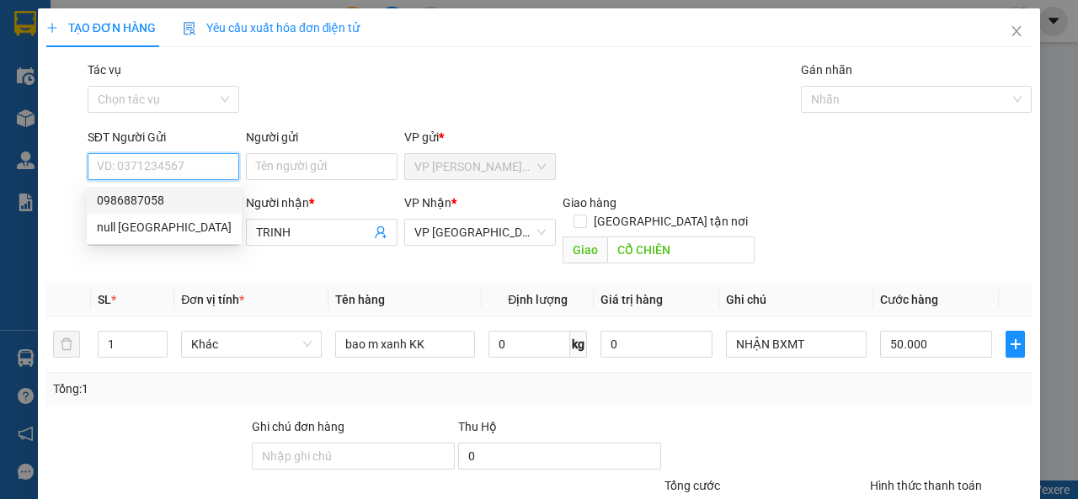
click at [183, 194] on div "0986887058" at bounding box center [164, 200] width 135 height 19
type input "0986887058"
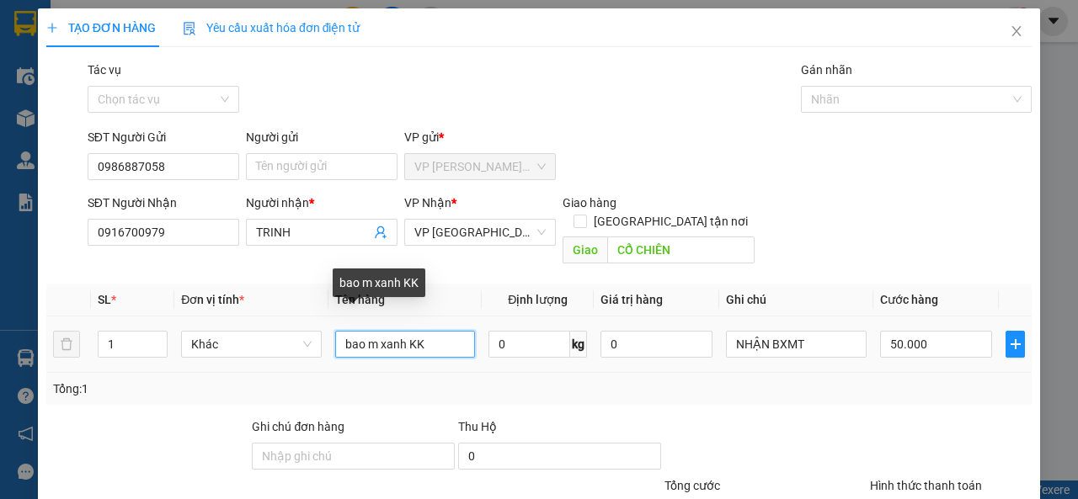
click at [404, 331] on input "bao m xanh KK" at bounding box center [405, 344] width 141 height 27
type input "BỊCH M TRẮNG KK"
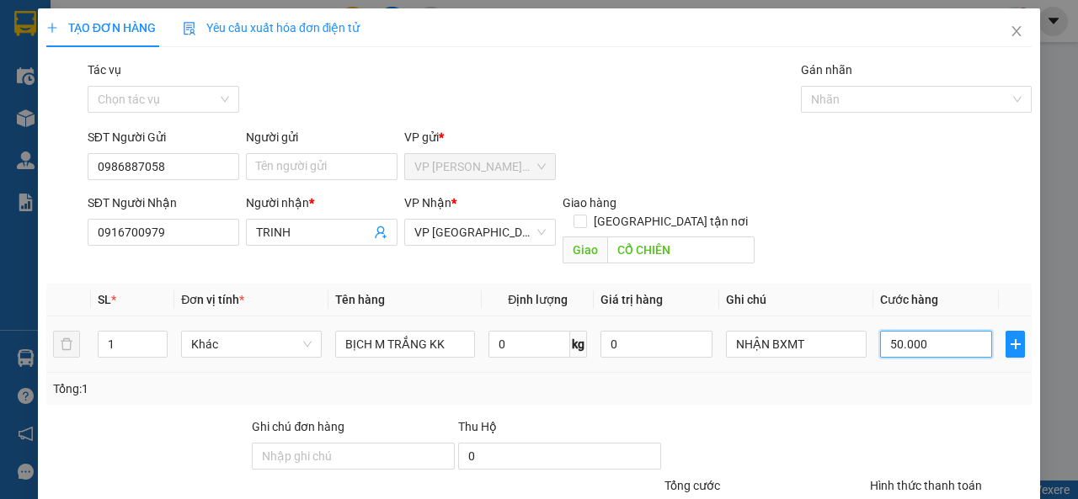
click at [914, 339] on input "50.000" at bounding box center [936, 344] width 112 height 27
type input "4"
type input "40"
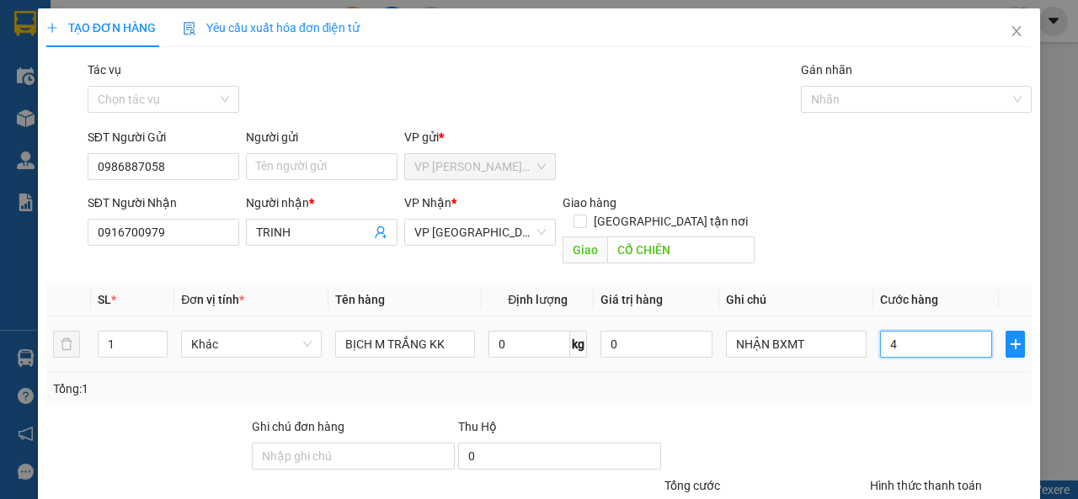
type input "40"
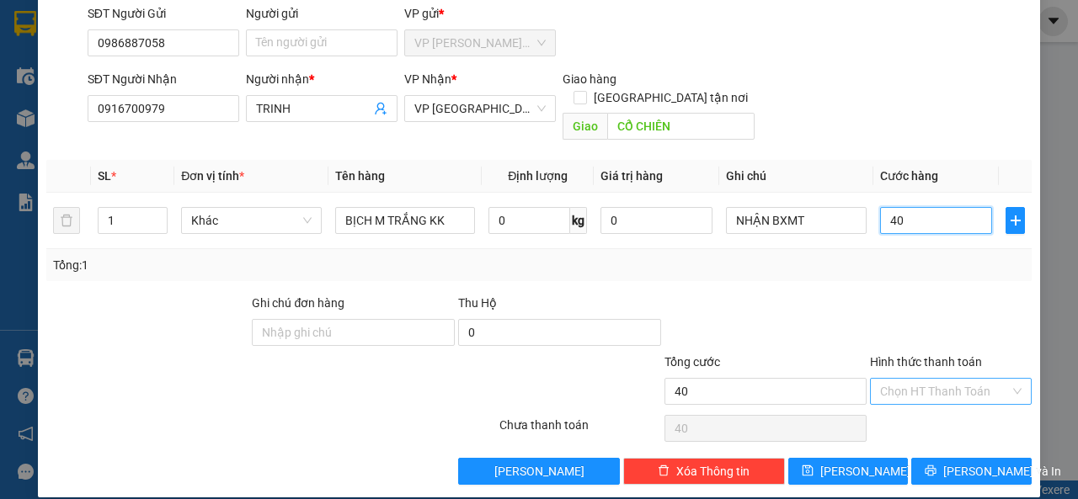
type input "40"
type input "40.000"
drag, startPoint x: 915, startPoint y: 371, endPoint x: 920, endPoint y: 384, distance: 13.6
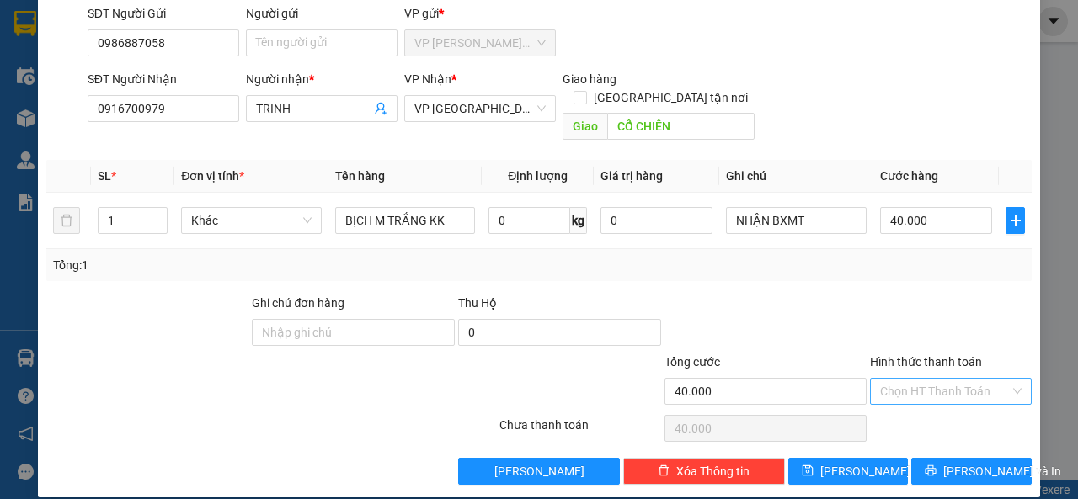
click at [916, 379] on input "Hình thức thanh toán" at bounding box center [945, 391] width 130 height 25
click at [930, 408] on div "Tại văn phòng" at bounding box center [940, 407] width 139 height 19
type input "0"
click at [954, 462] on span "[PERSON_NAME] và In" at bounding box center [1002, 471] width 118 height 19
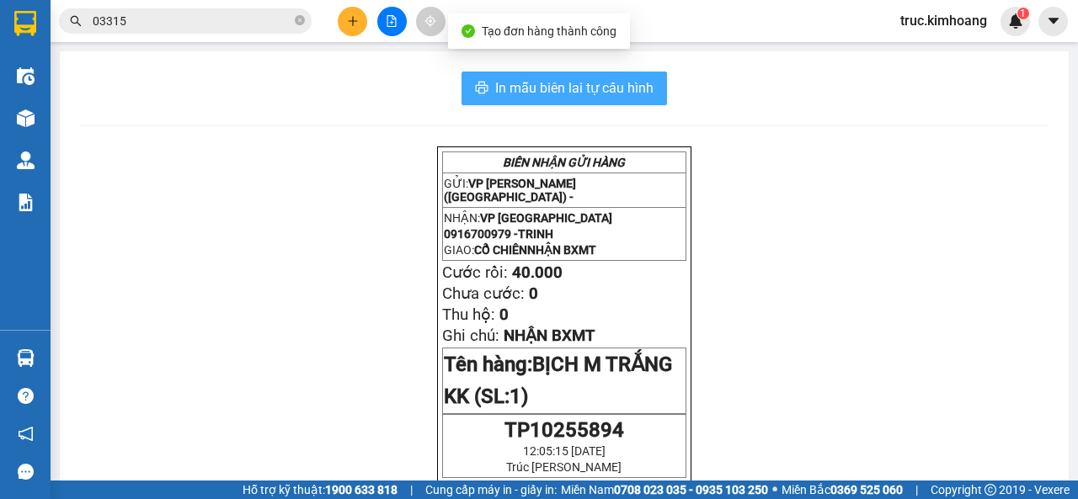
click at [629, 96] on span "In mẫu biên lai tự cấu hình" at bounding box center [574, 87] width 158 height 21
click at [578, 80] on span "In mẫu biên lai tự cấu hình" at bounding box center [574, 87] width 158 height 21
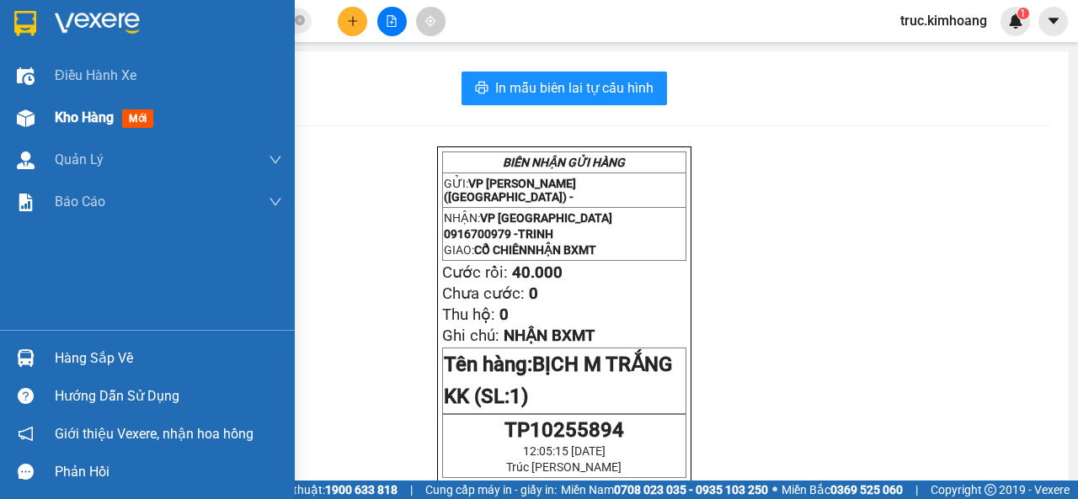
click at [45, 125] on div "Kho hàng mới" at bounding box center [147, 118] width 295 height 42
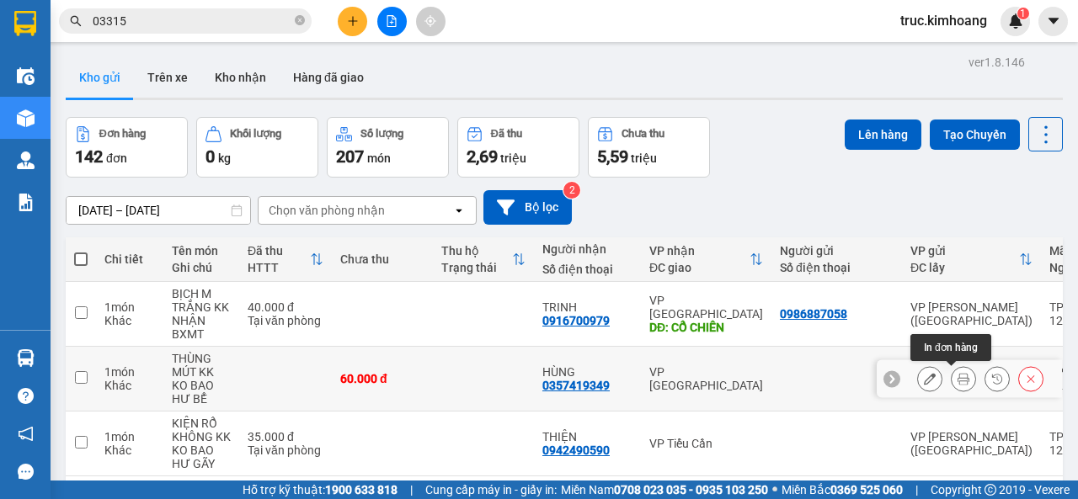
click at [958, 379] on icon at bounding box center [964, 379] width 12 height 12
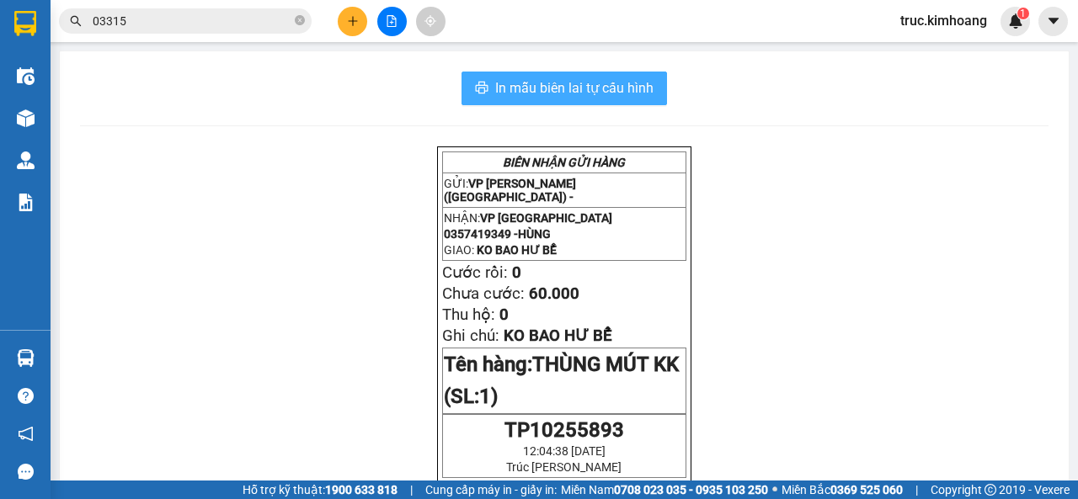
click at [620, 92] on span "In mẫu biên lai tự cấu hình" at bounding box center [574, 87] width 158 height 21
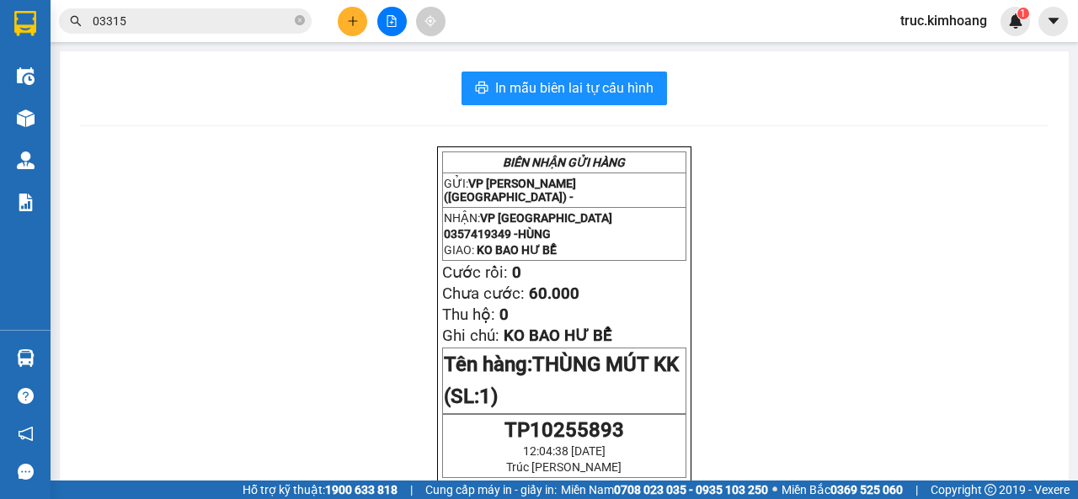
scroll to position [420, 0]
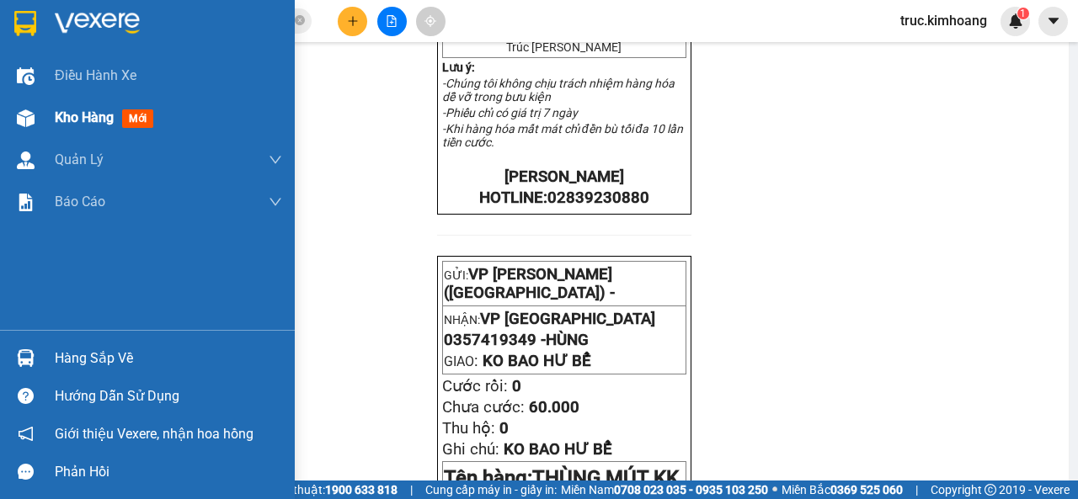
click at [88, 131] on div "Kho hàng mới" at bounding box center [168, 118] width 227 height 42
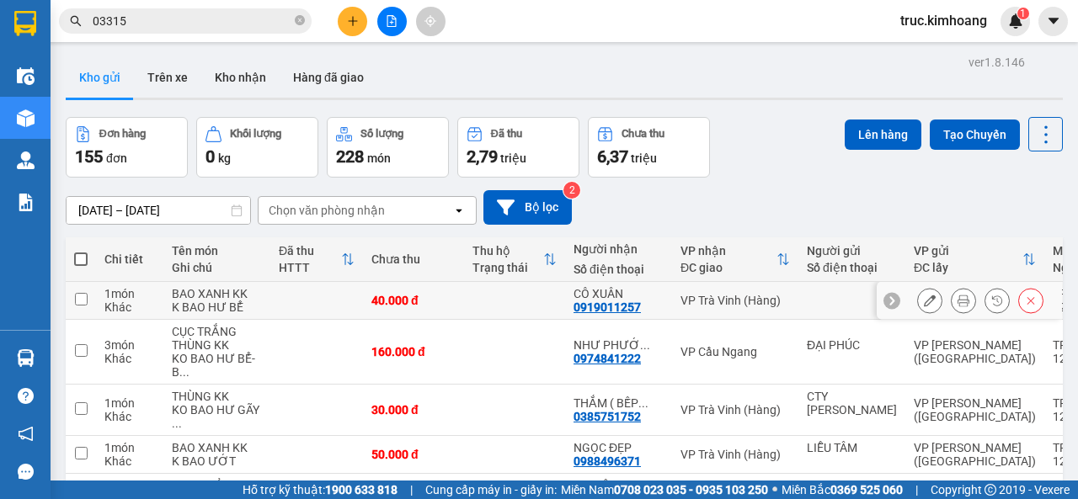
click at [72, 311] on td at bounding box center [81, 301] width 30 height 38
checkbox input "true"
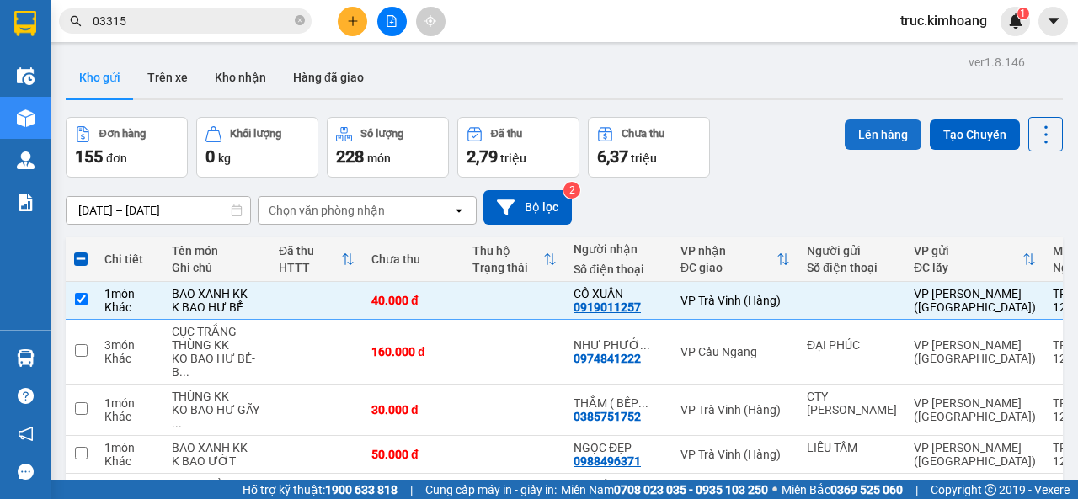
click at [879, 125] on button "Lên hàng" at bounding box center [883, 135] width 77 height 30
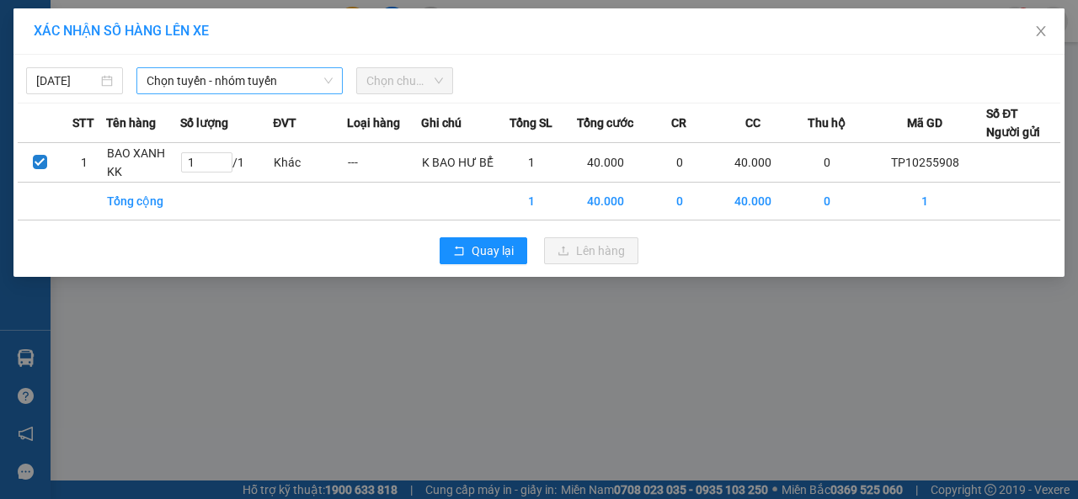
click at [227, 87] on span "Chọn tuyến - nhóm tuyến" at bounding box center [240, 80] width 186 height 25
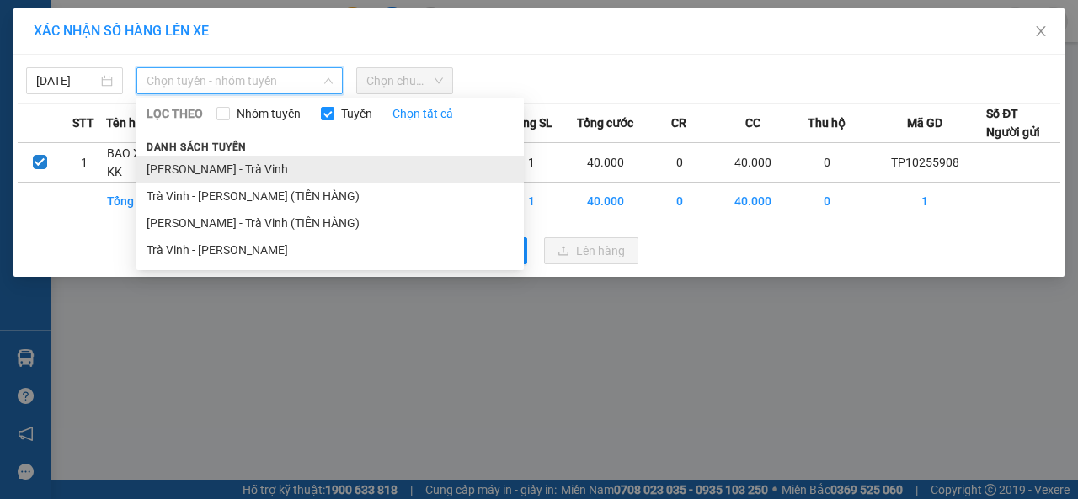
click at [227, 163] on li "[PERSON_NAME] - Trà Vinh" at bounding box center [329, 169] width 387 height 27
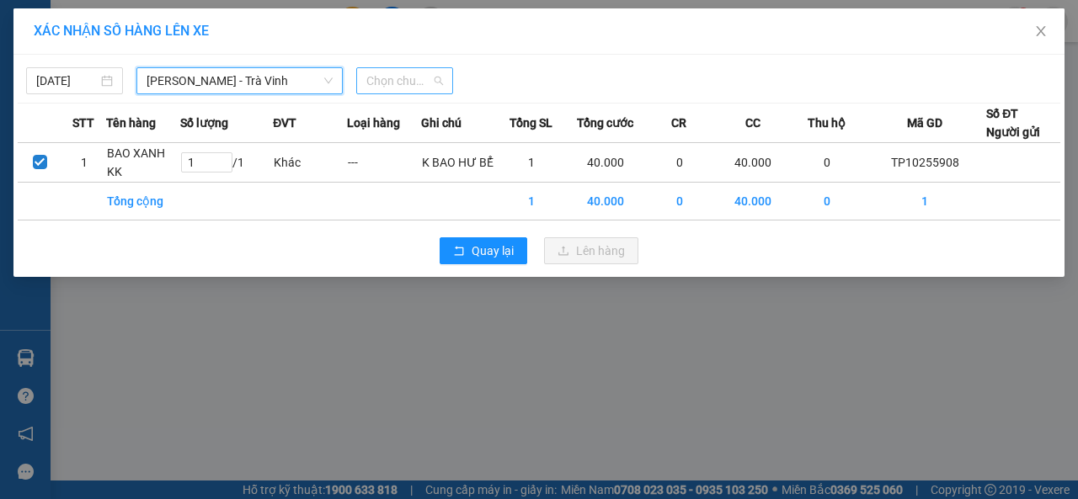
click at [391, 90] on span "Chọn chuyến" at bounding box center [404, 80] width 77 height 25
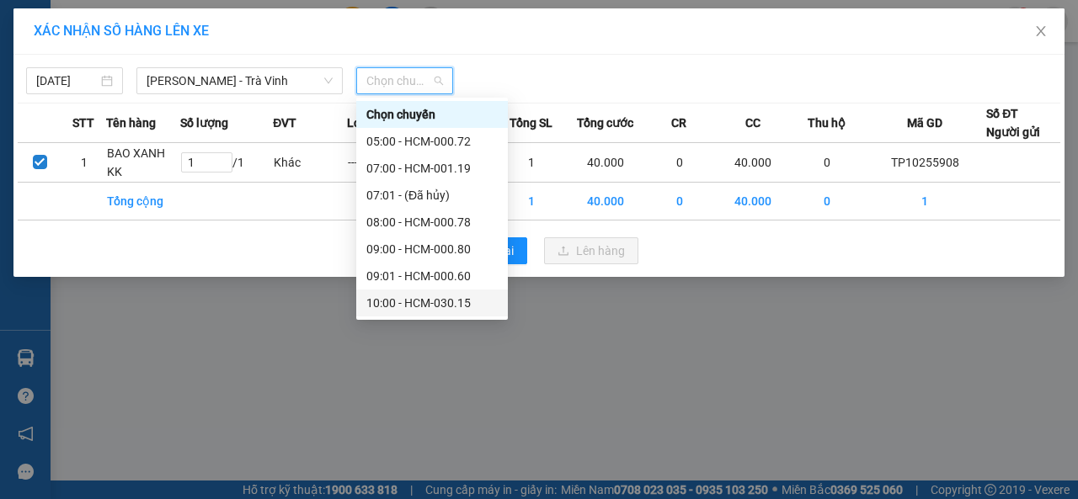
scroll to position [168, 0]
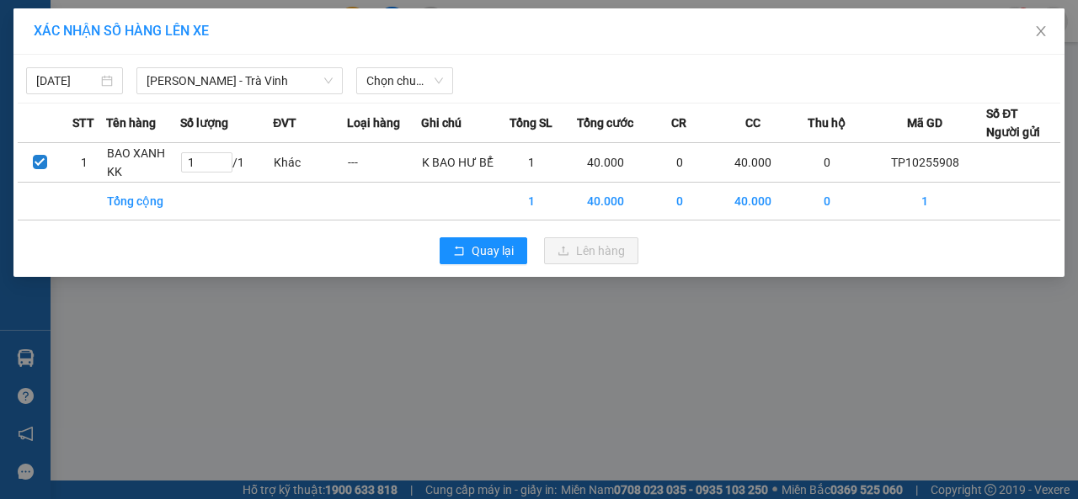
click at [468, 387] on div "XÁC NHẬN SỐ HÀNG LÊN XE [DATE] Hồ Chí Minh - Trà Vinh LỌC THEO Nhóm tuyến Tuyến…" at bounding box center [539, 249] width 1078 height 499
